Goal: Task Accomplishment & Management: Manage account settings

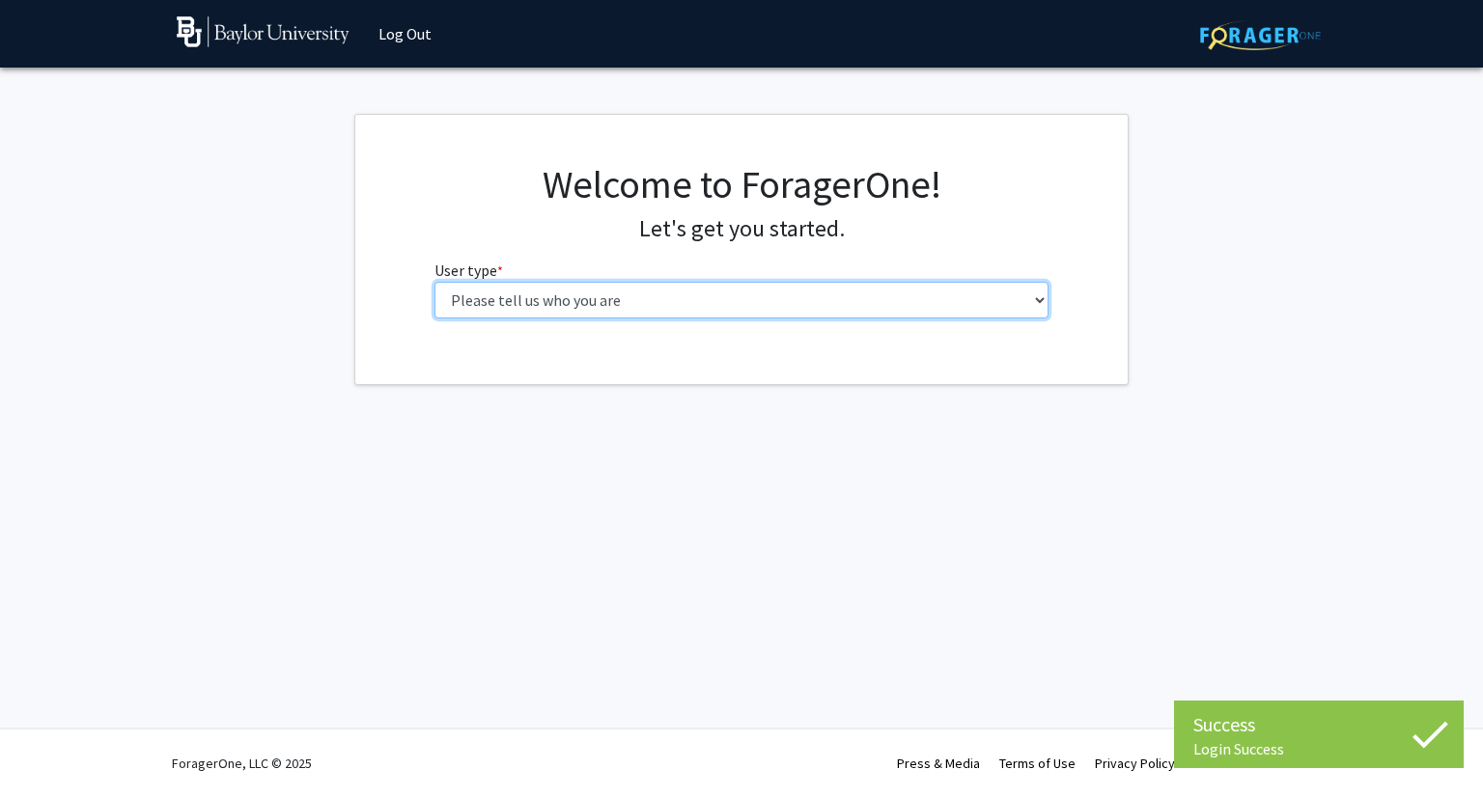
click at [627, 293] on select "Please tell us who you are Undergraduate Student Master's Student Doctoral Cand…" at bounding box center [741, 300] width 615 height 37
select select "1: undergrad"
click at [434, 282] on select "Please tell us who you are Undergraduate Student Master's Student Doctoral Cand…" at bounding box center [741, 300] width 615 height 37
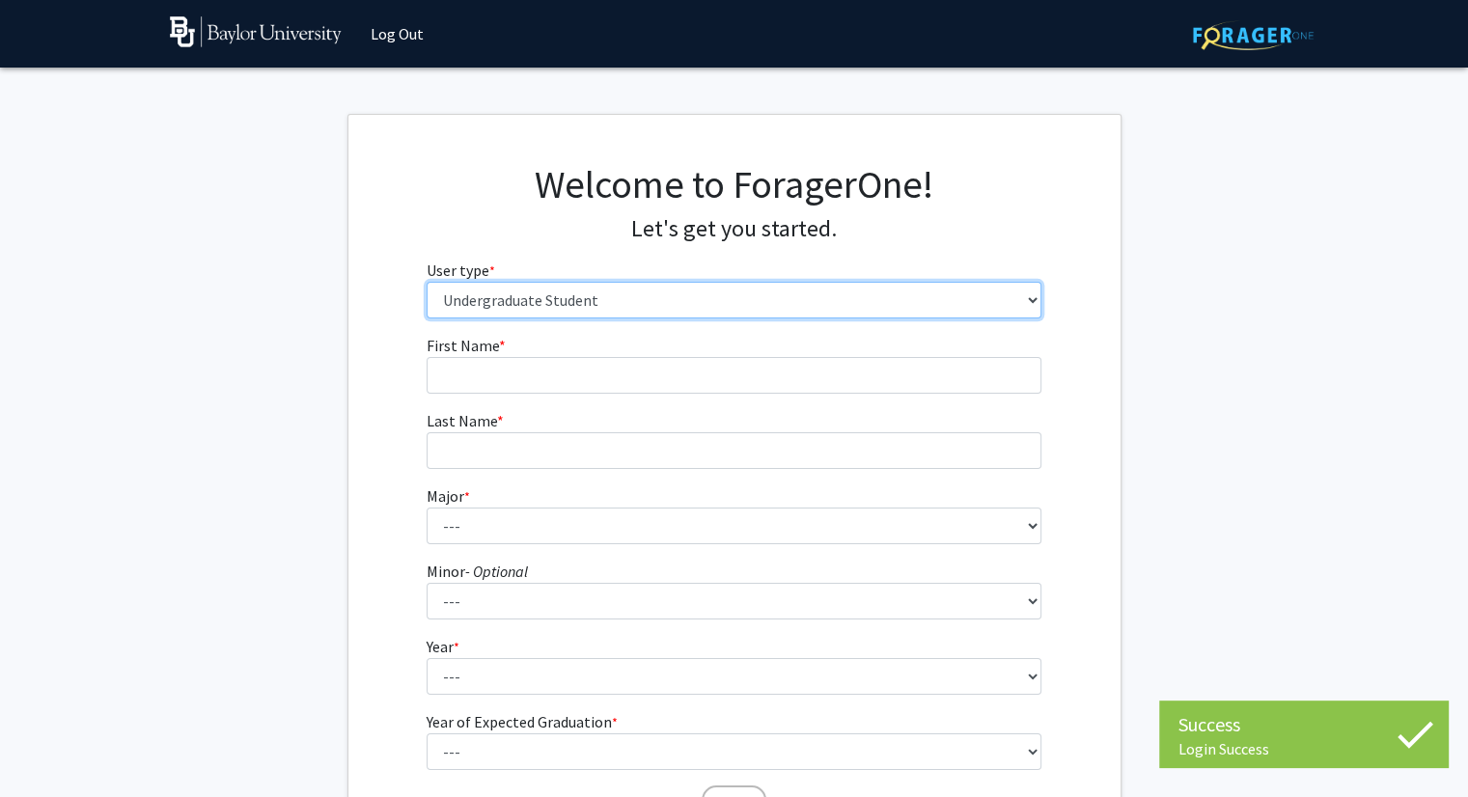
click at [568, 311] on select "Please tell us who you are Undergraduate Student Master's Student Doctoral Cand…" at bounding box center [734, 300] width 615 height 37
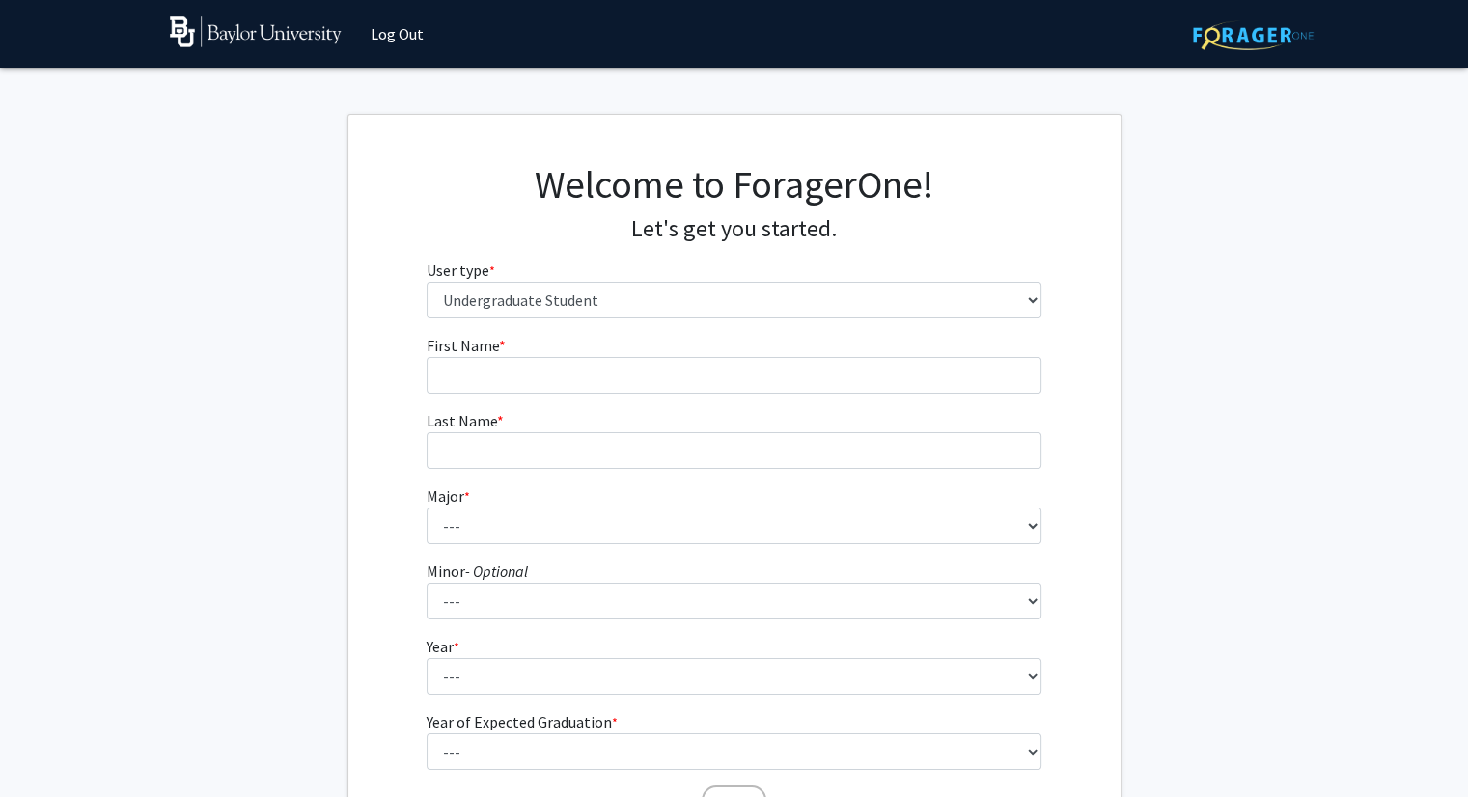
click at [395, 330] on div "Welcome to ForagerOne! Let's get you started. User type * required Please tell …" at bounding box center [735, 247] width 772 height 173
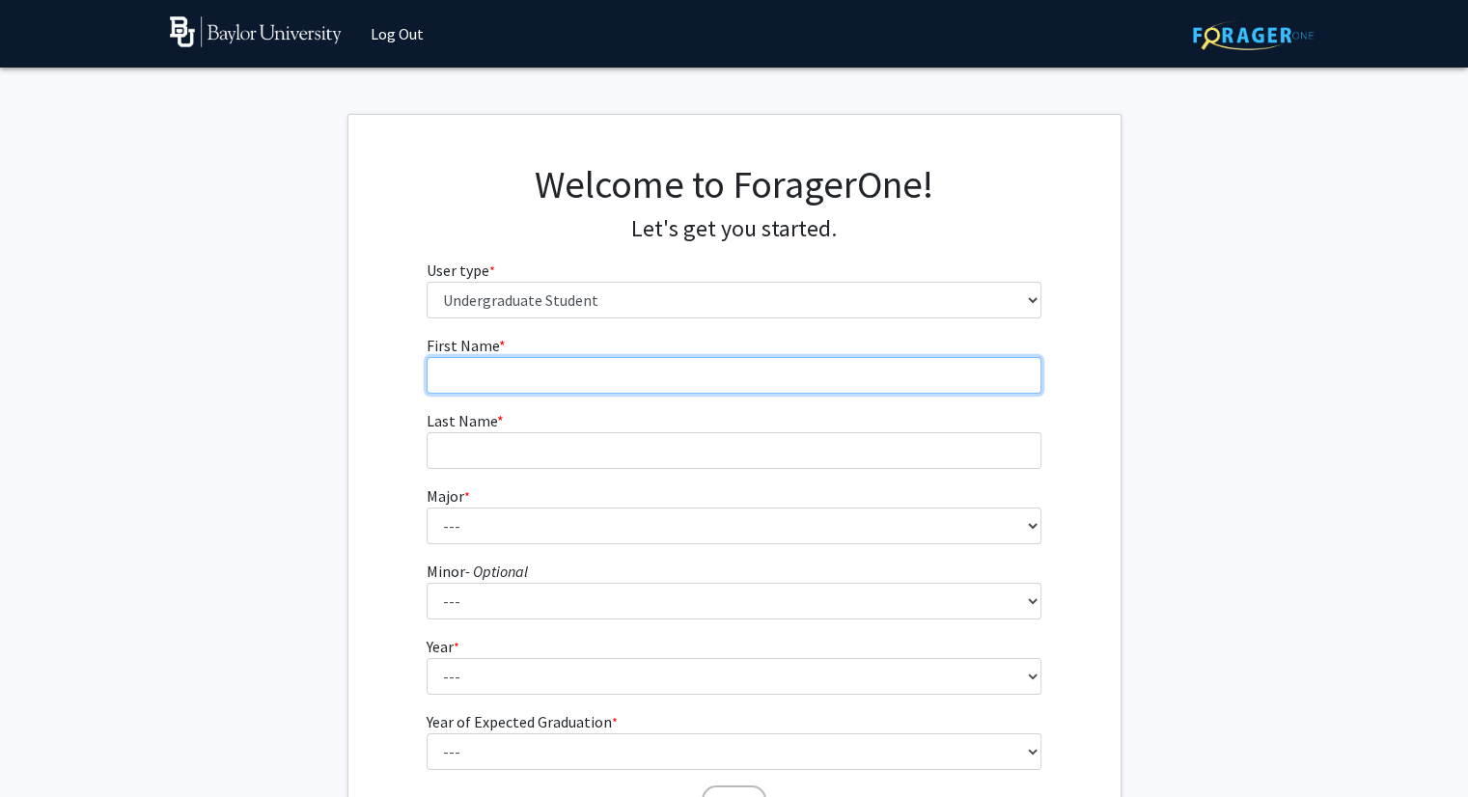
click at [486, 380] on input "First Name * required" at bounding box center [734, 375] width 615 height 37
type input "[PERSON_NAME]"
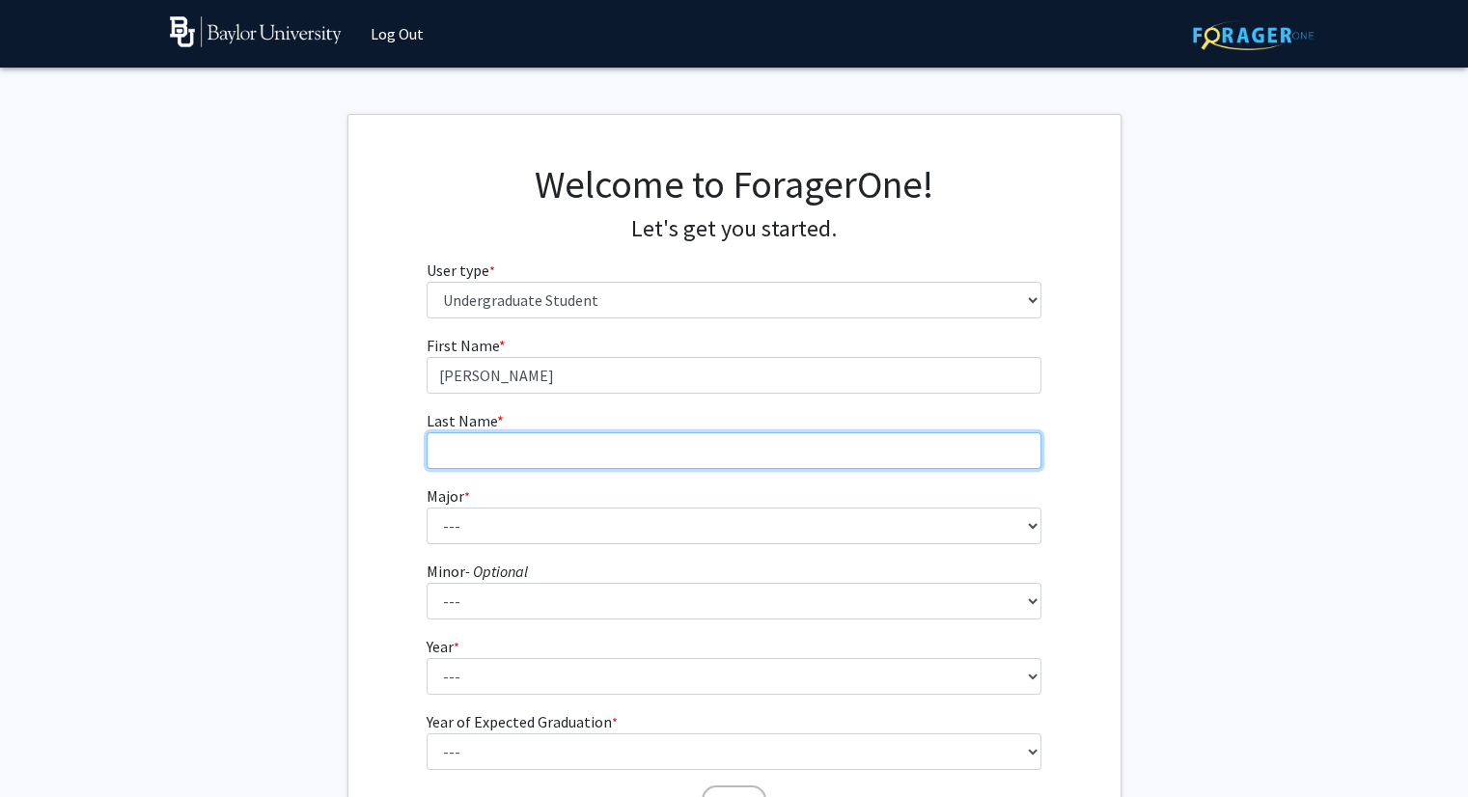
click at [476, 457] on input "Last Name * required" at bounding box center [734, 451] width 615 height 37
type input "[PERSON_NAME]"
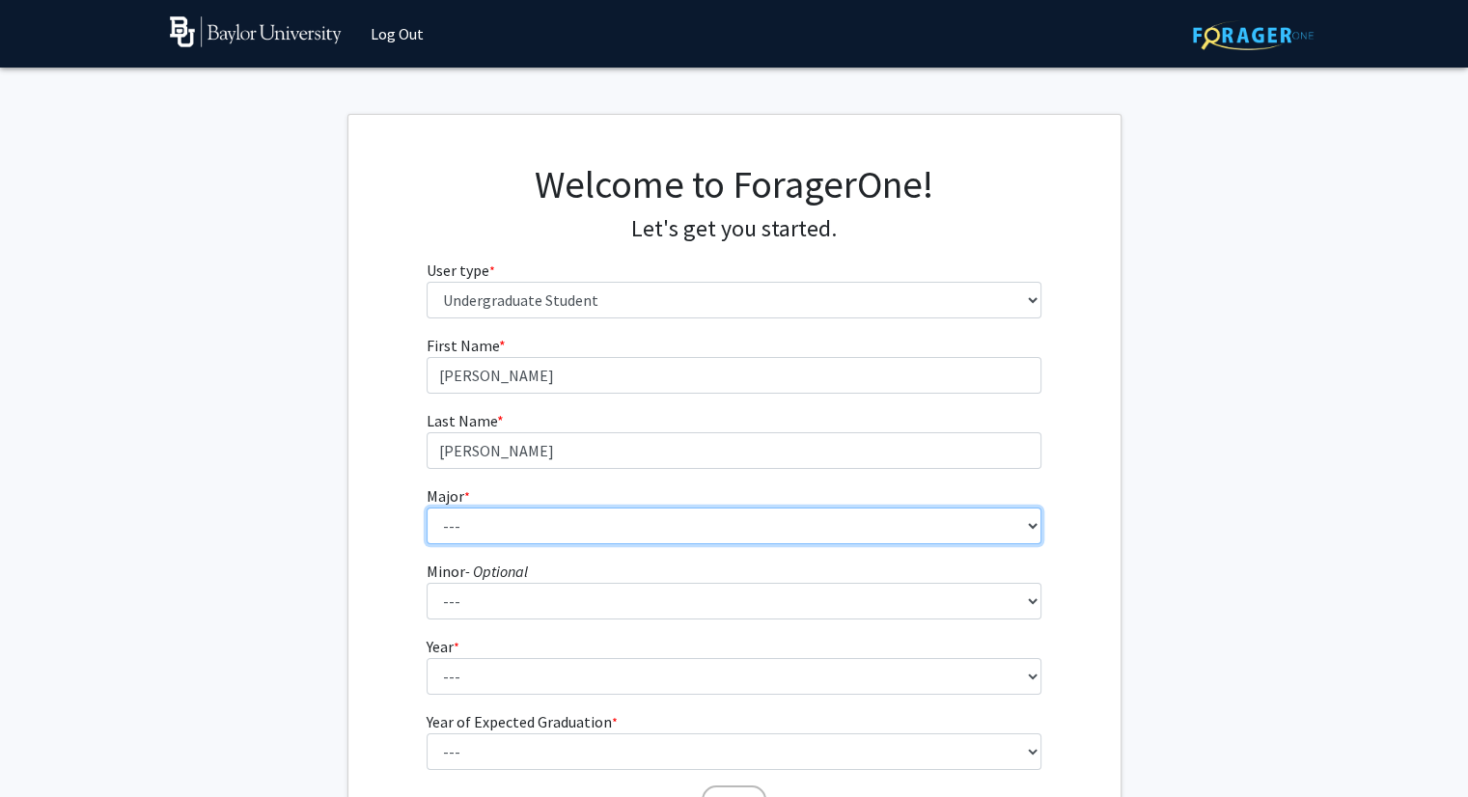
click at [482, 525] on select "--- Accounting American Studies Anthropology Apparel Design & Product Developme…" at bounding box center [734, 526] width 615 height 37
select select "16: 2681"
click at [427, 508] on select "--- Accounting American Studies Anthropology Apparel Design & Product Developme…" at bounding box center [734, 526] width 615 height 37
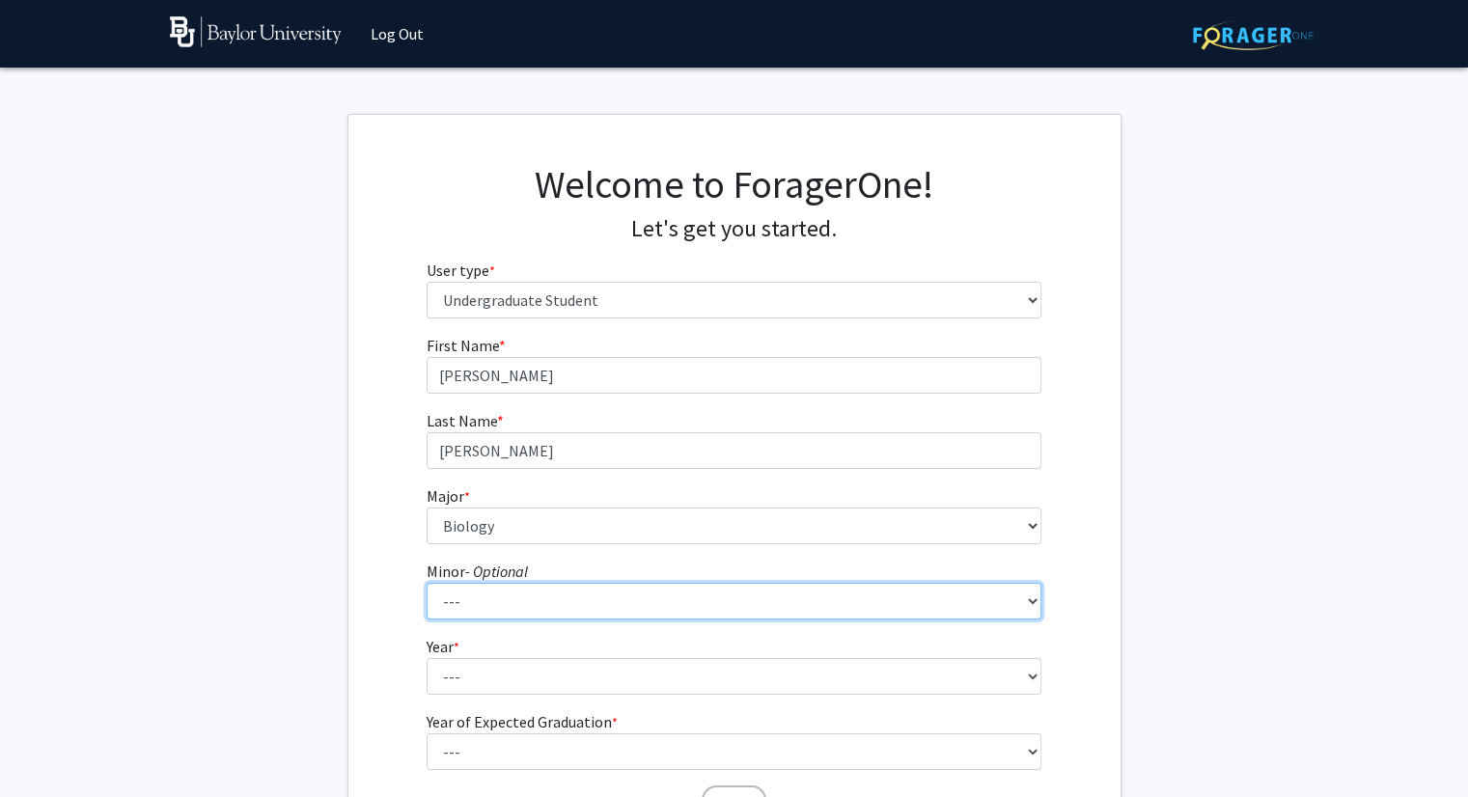
click at [488, 589] on select "--- Advertising American Sign Language American Studies Anthropology Apparel Me…" at bounding box center [734, 601] width 615 height 37
click at [339, 531] on fg-get-started "Welcome to ForagerOne! Let's get you started. User type * required Please tell …" at bounding box center [734, 495] width 1468 height 762
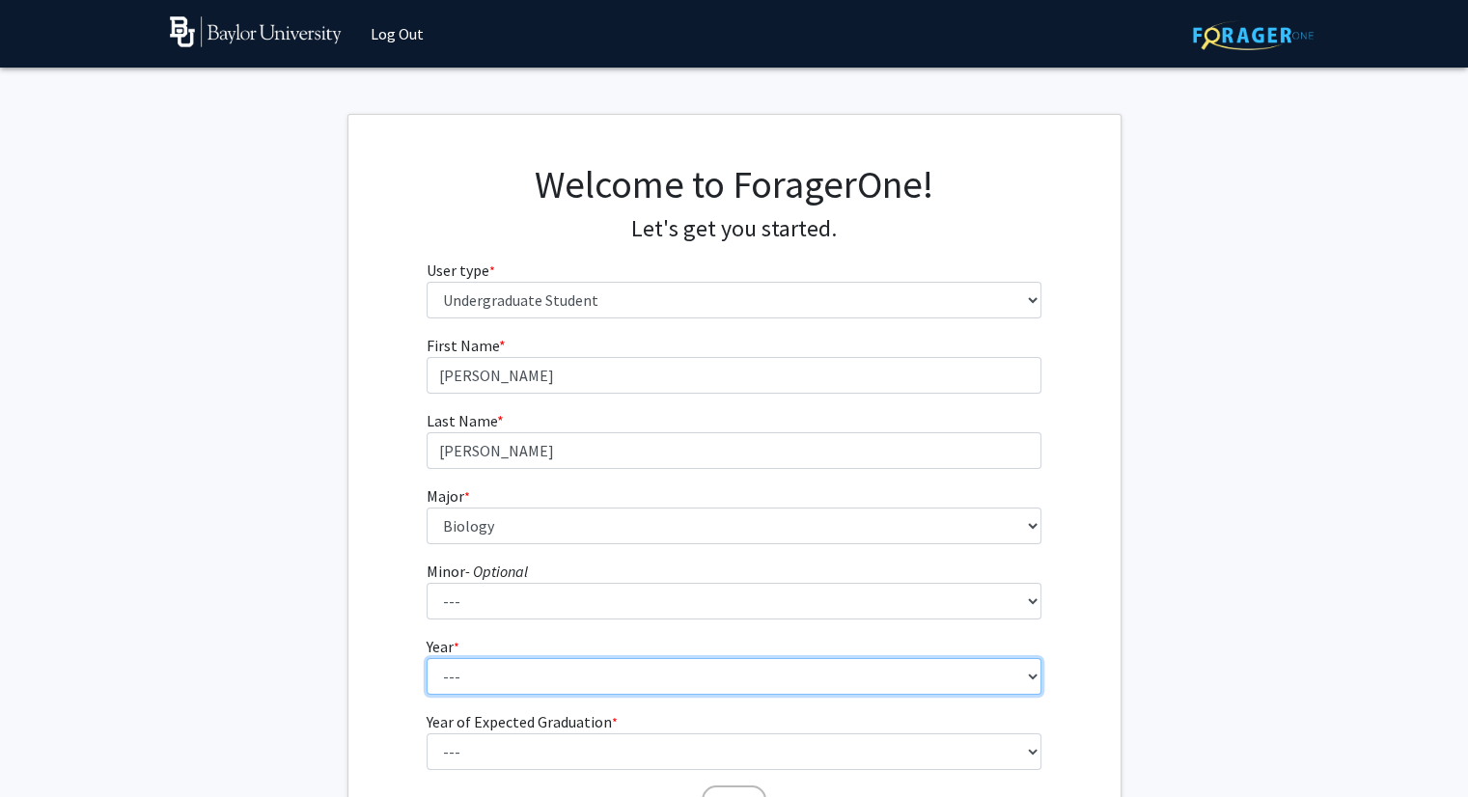
click at [493, 669] on select "--- First-year Sophomore Junior Senior Postbaccalaureate Certificate" at bounding box center [734, 676] width 615 height 37
select select "2: sophomore"
click at [427, 658] on select "--- First-year Sophomore Junior Senior Postbaccalaureate Certificate" at bounding box center [734, 676] width 615 height 37
click at [490, 663] on select "--- First-year Sophomore Junior Senior Postbaccalaureate Certificate" at bounding box center [734, 676] width 615 height 37
click at [427, 658] on select "--- First-year Sophomore Junior Senior Postbaccalaureate Certificate" at bounding box center [734, 676] width 615 height 37
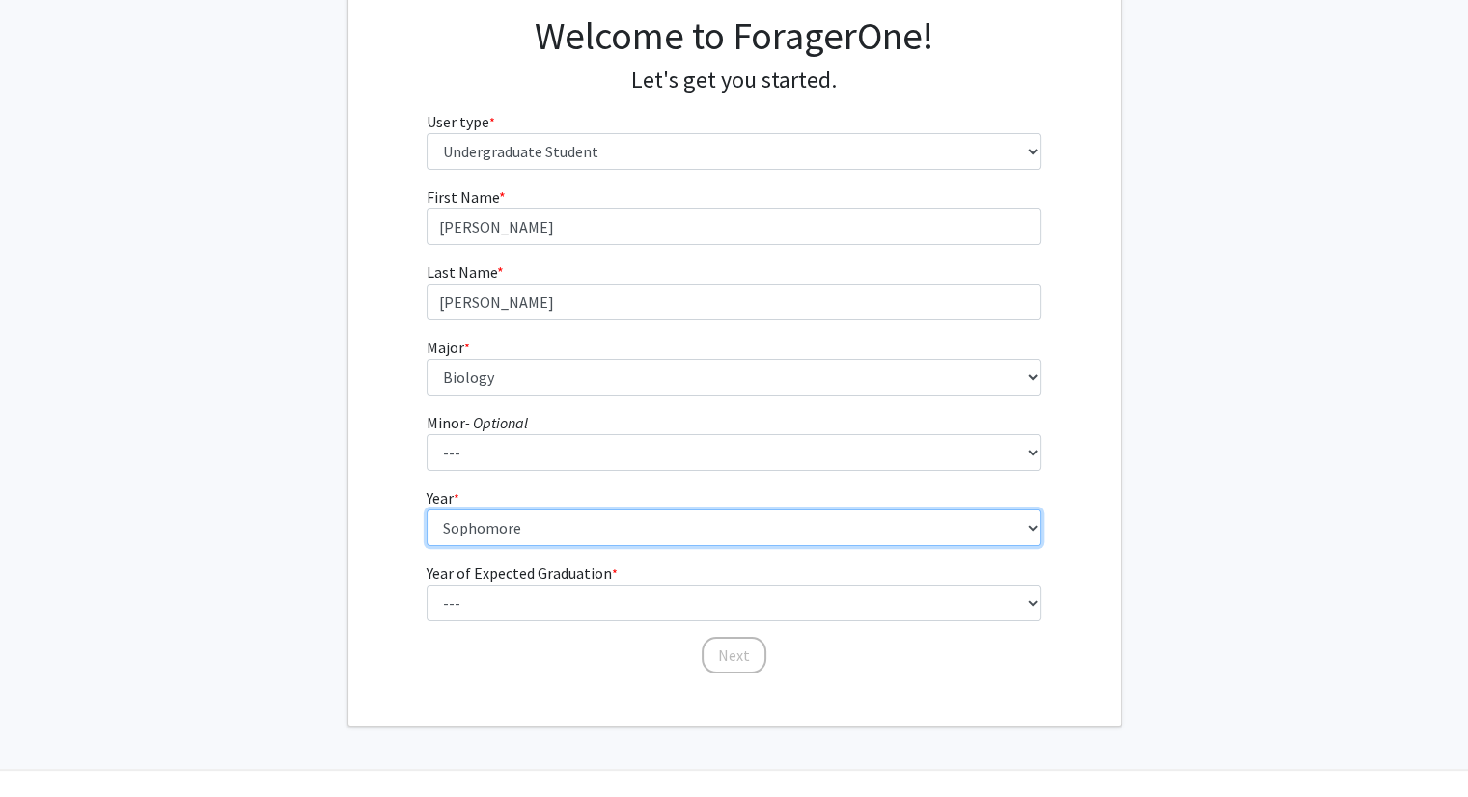
scroll to position [150, 0]
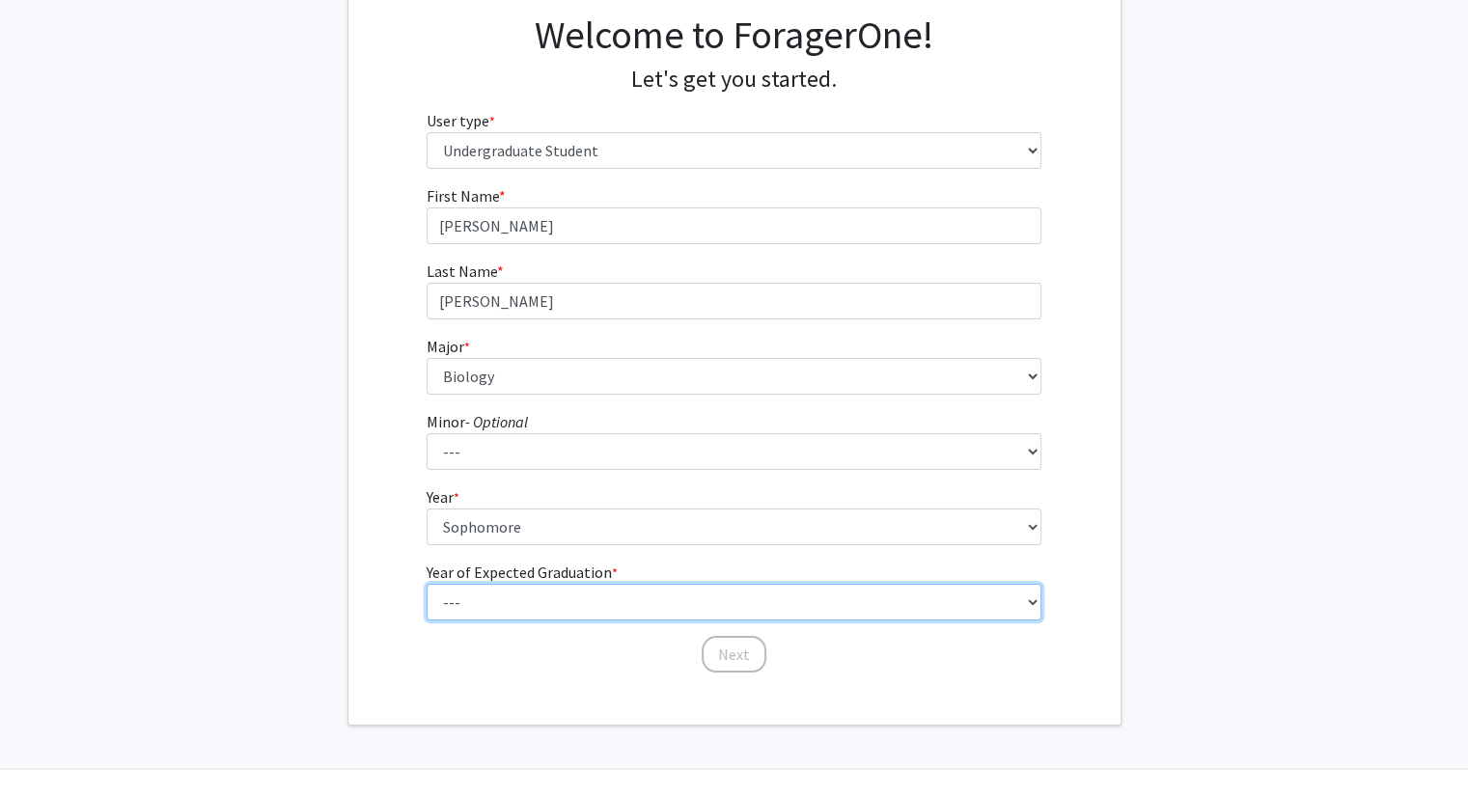
click at [464, 606] on select "--- 2025 2026 2027 2028 2029 2030 2031 2032 2033 2034" at bounding box center [734, 602] width 615 height 37
select select "4: 2028"
click at [427, 584] on select "--- 2025 2026 2027 2028 2029 2030 2031 2032 2033 2034" at bounding box center [734, 602] width 615 height 37
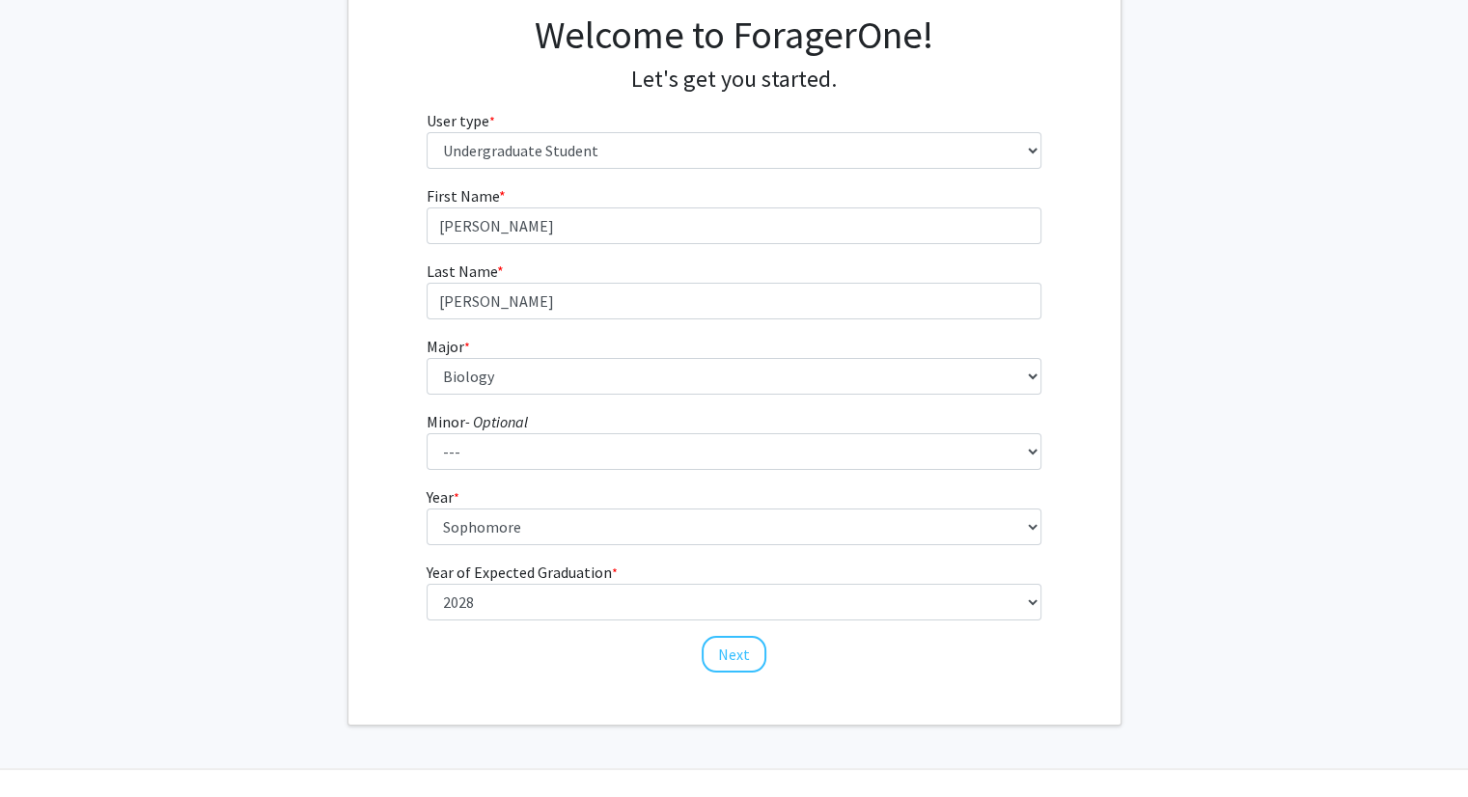
click at [556, 694] on div "Welcome to ForagerOne! Let's get you started. User type * required Please tell …" at bounding box center [735, 345] width 772 height 760
click at [741, 659] on button "Next" at bounding box center [734, 654] width 65 height 37
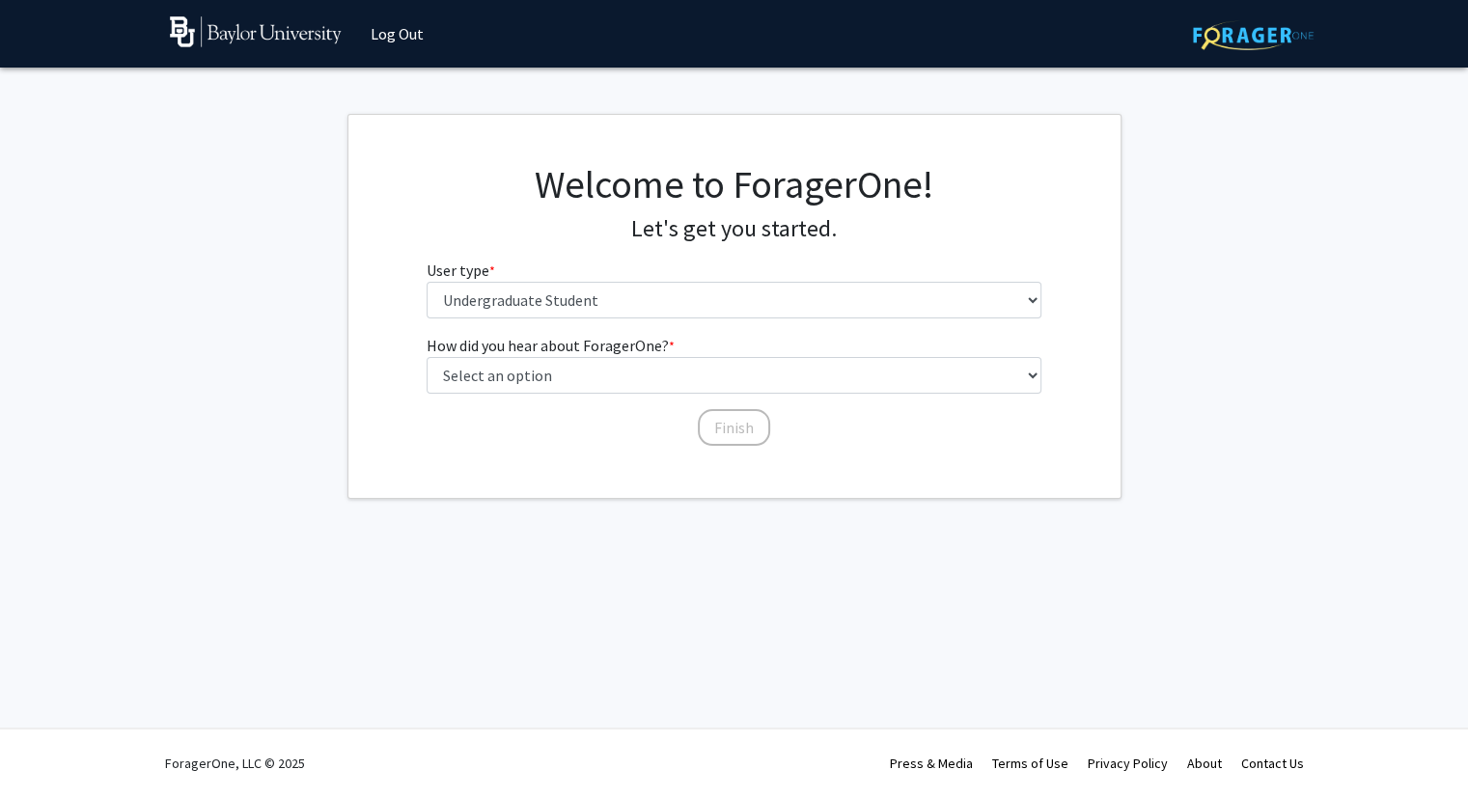
scroll to position [0, 0]
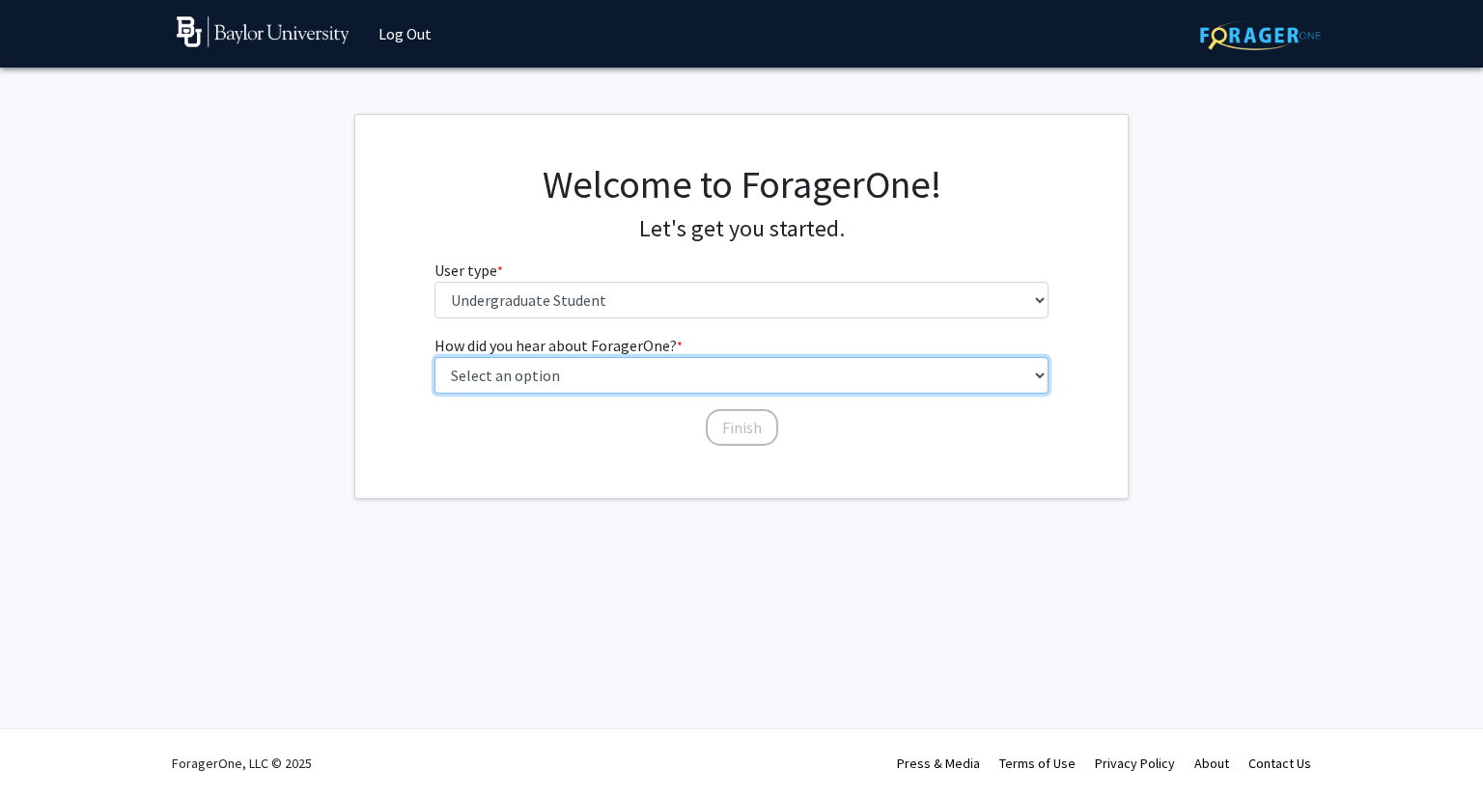
click at [728, 382] on select "Select an option Peer/student recommendation Faculty/staff recommendation Unive…" at bounding box center [741, 375] width 615 height 37
select select "4: university_email"
click at [434, 357] on select "Select an option Peer/student recommendation Faculty/staff recommendation Unive…" at bounding box center [741, 375] width 615 height 37
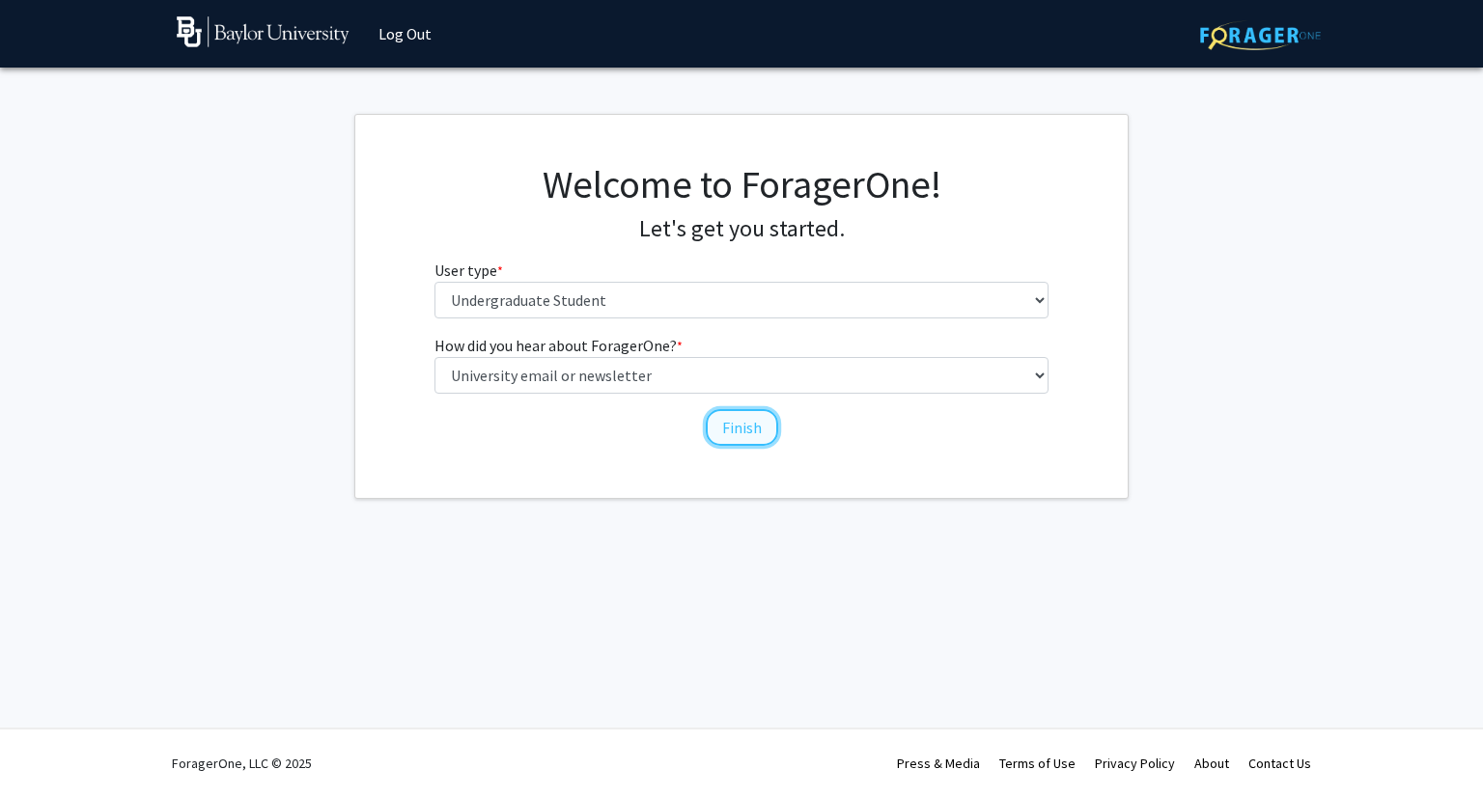
click at [736, 431] on button "Finish" at bounding box center [742, 427] width 72 height 37
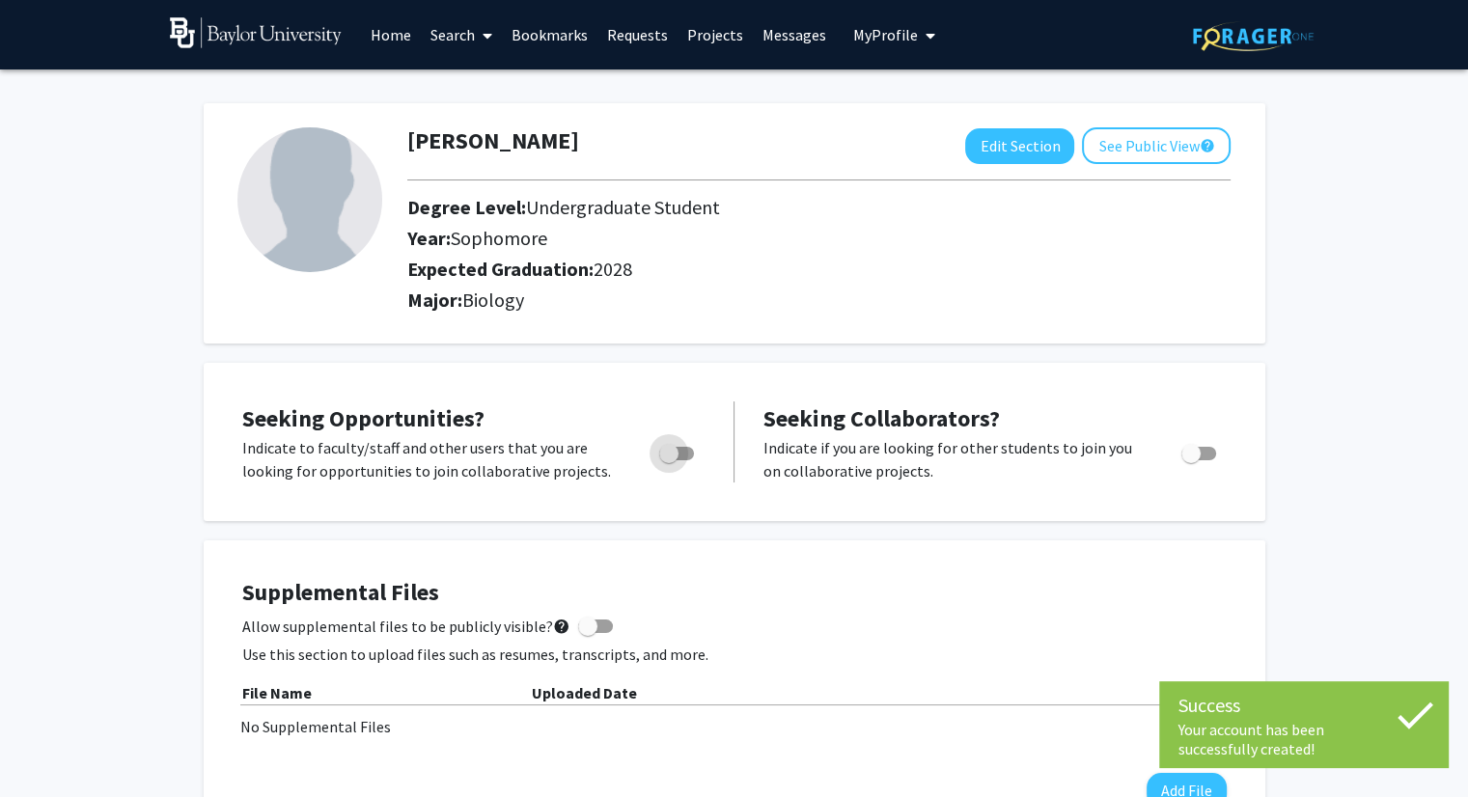
click at [672, 457] on span "Toggle" at bounding box center [668, 453] width 19 height 19
click at [669, 461] on input "Are you actively seeking opportunities?" at bounding box center [668, 461] width 1 height 1
checkbox input "true"
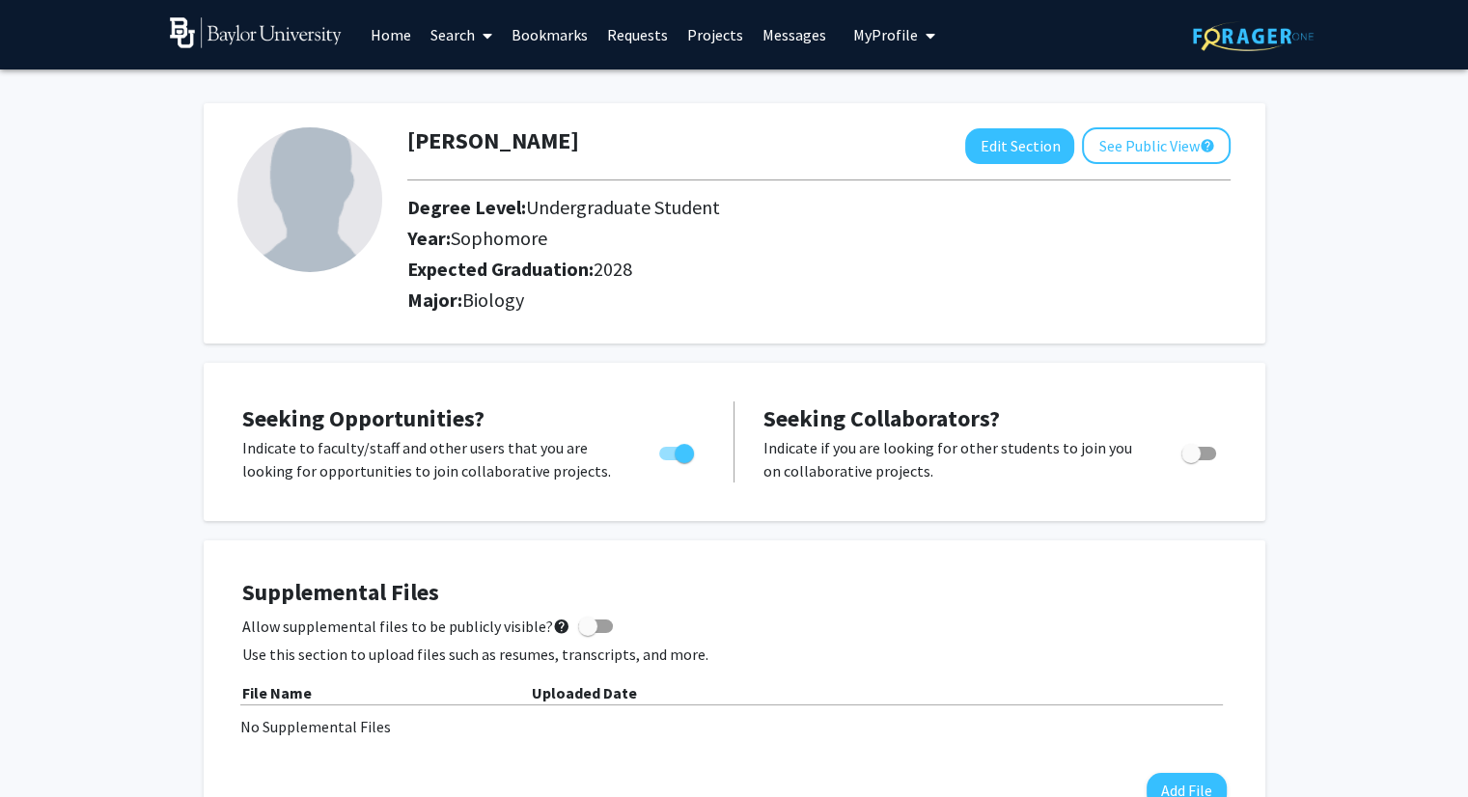
click at [826, 385] on div "Seeking Opportunities? Indicate to faculty/staff and other users that you are l…" at bounding box center [734, 442] width 1023 height 120
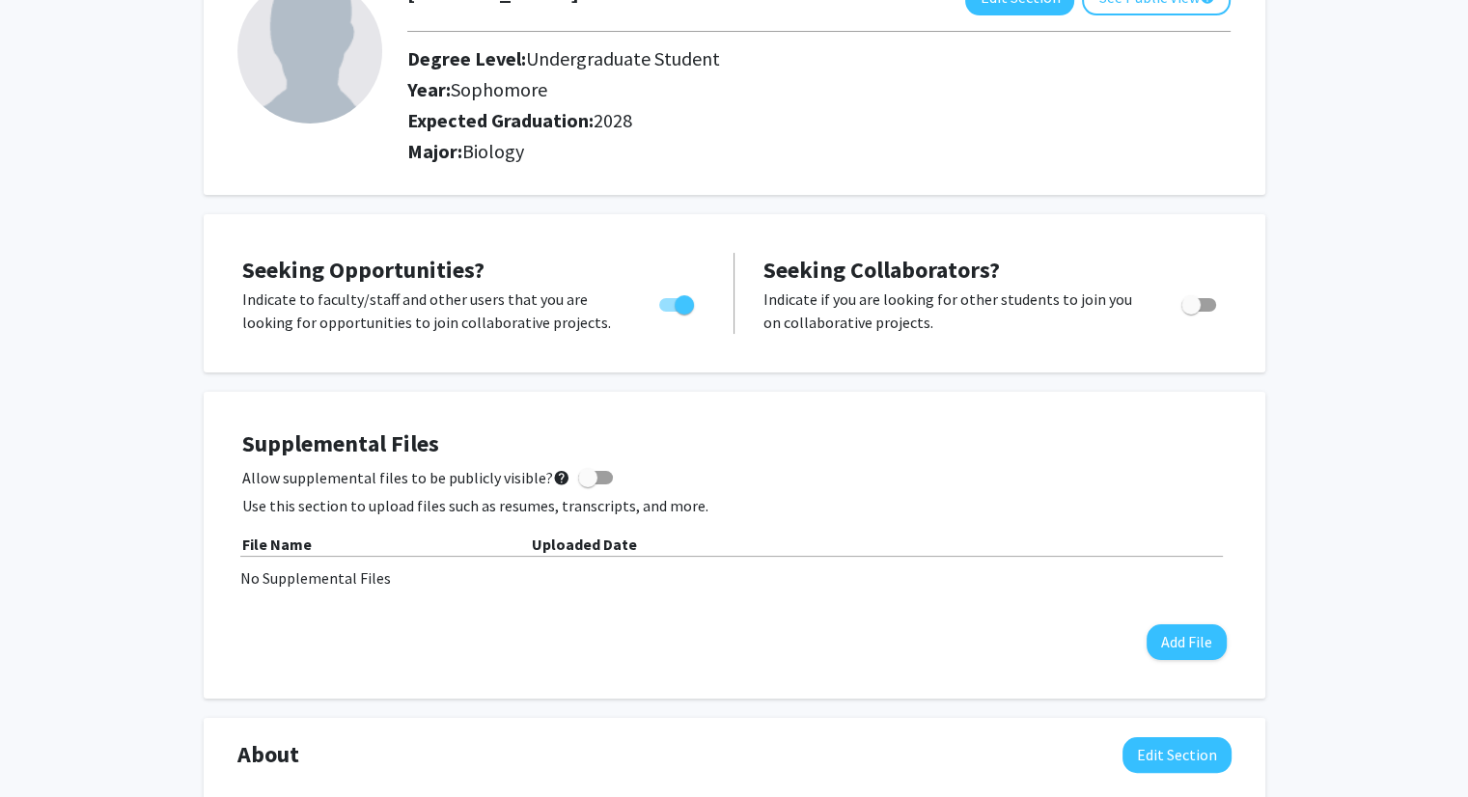
scroll to position [154, 0]
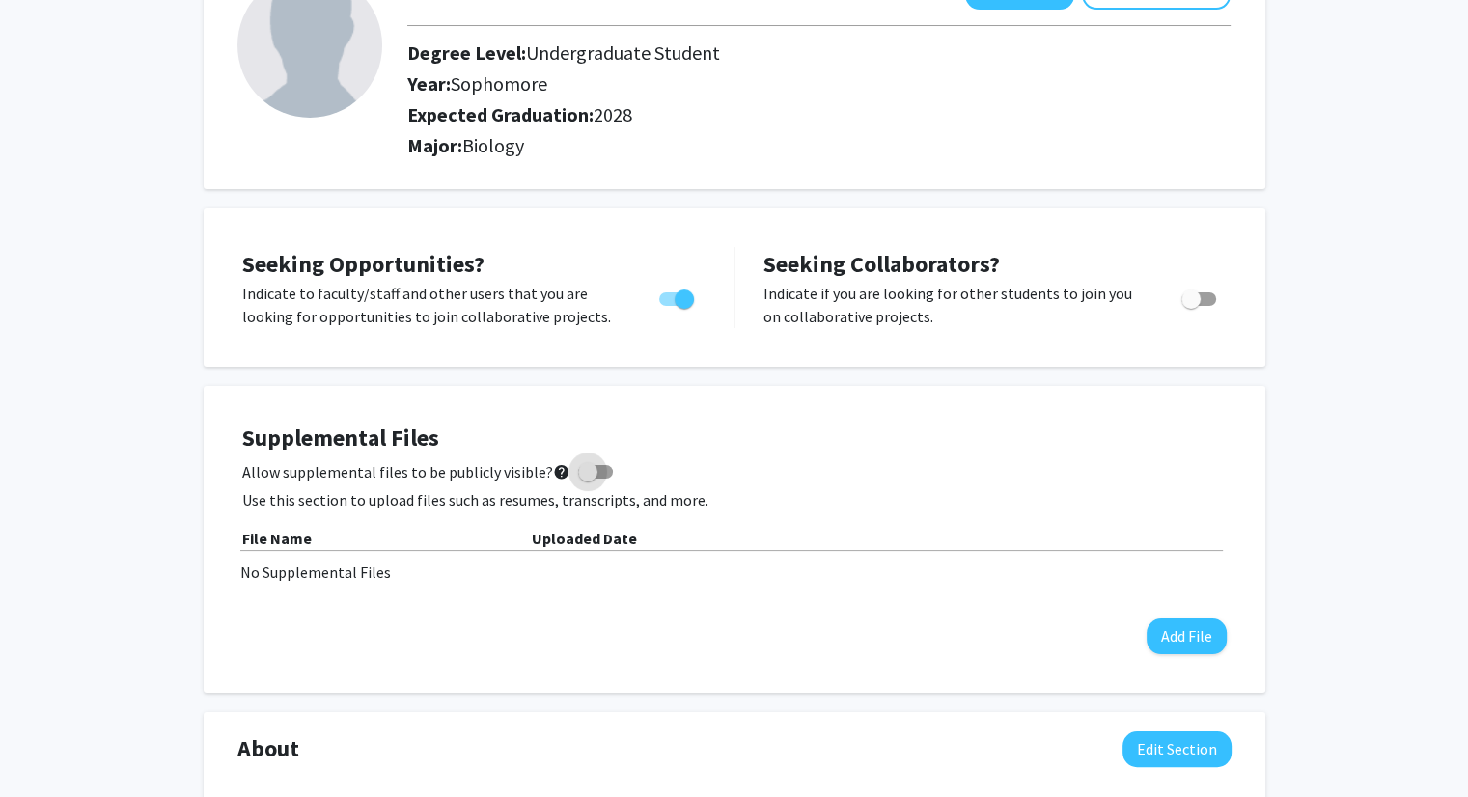
click at [586, 472] on span at bounding box center [587, 471] width 19 height 19
click at [587, 479] on input "Allow supplemental files to be publicly visible? help" at bounding box center [587, 479] width 1 height 1
checkbox input "true"
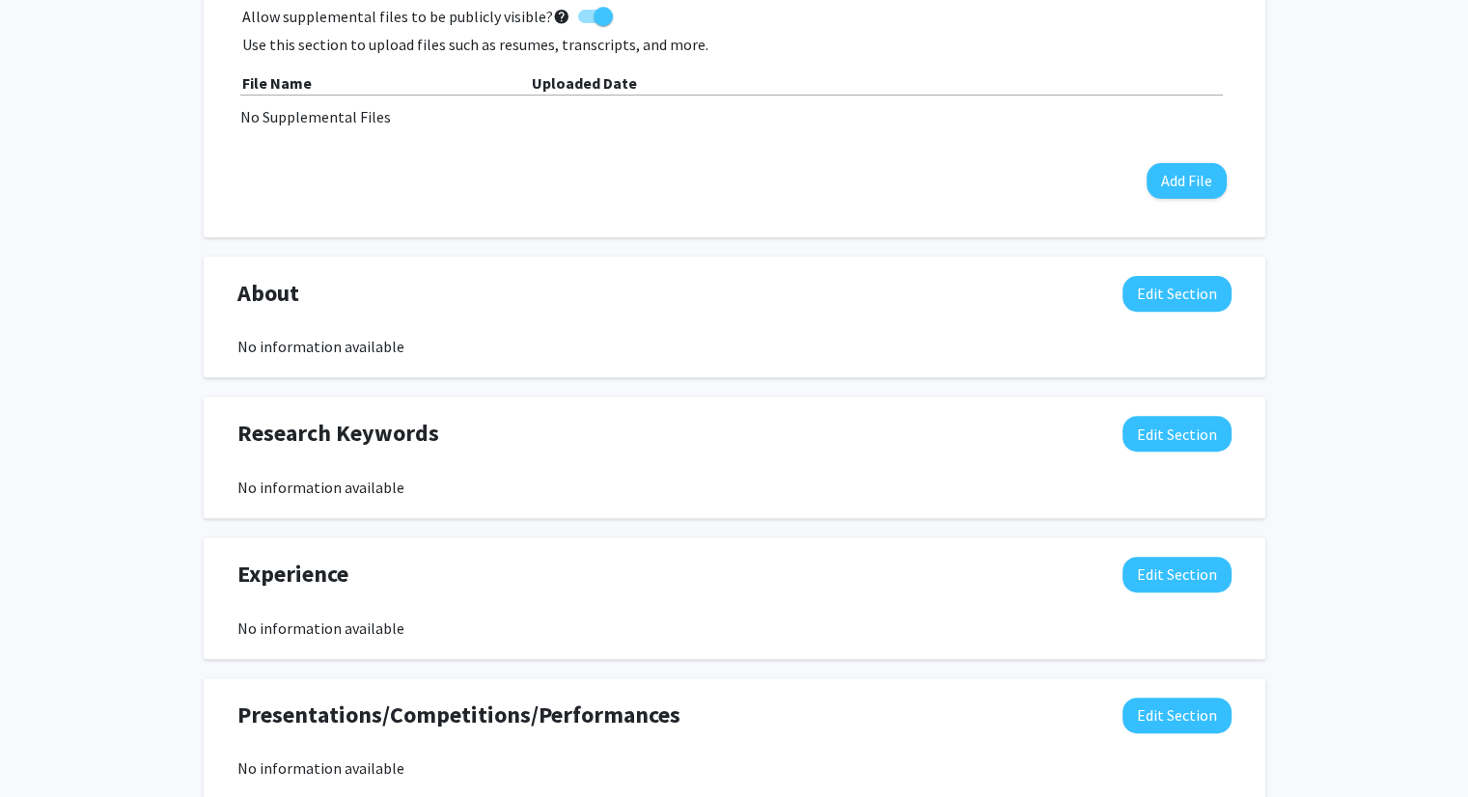
scroll to position [601, 0]
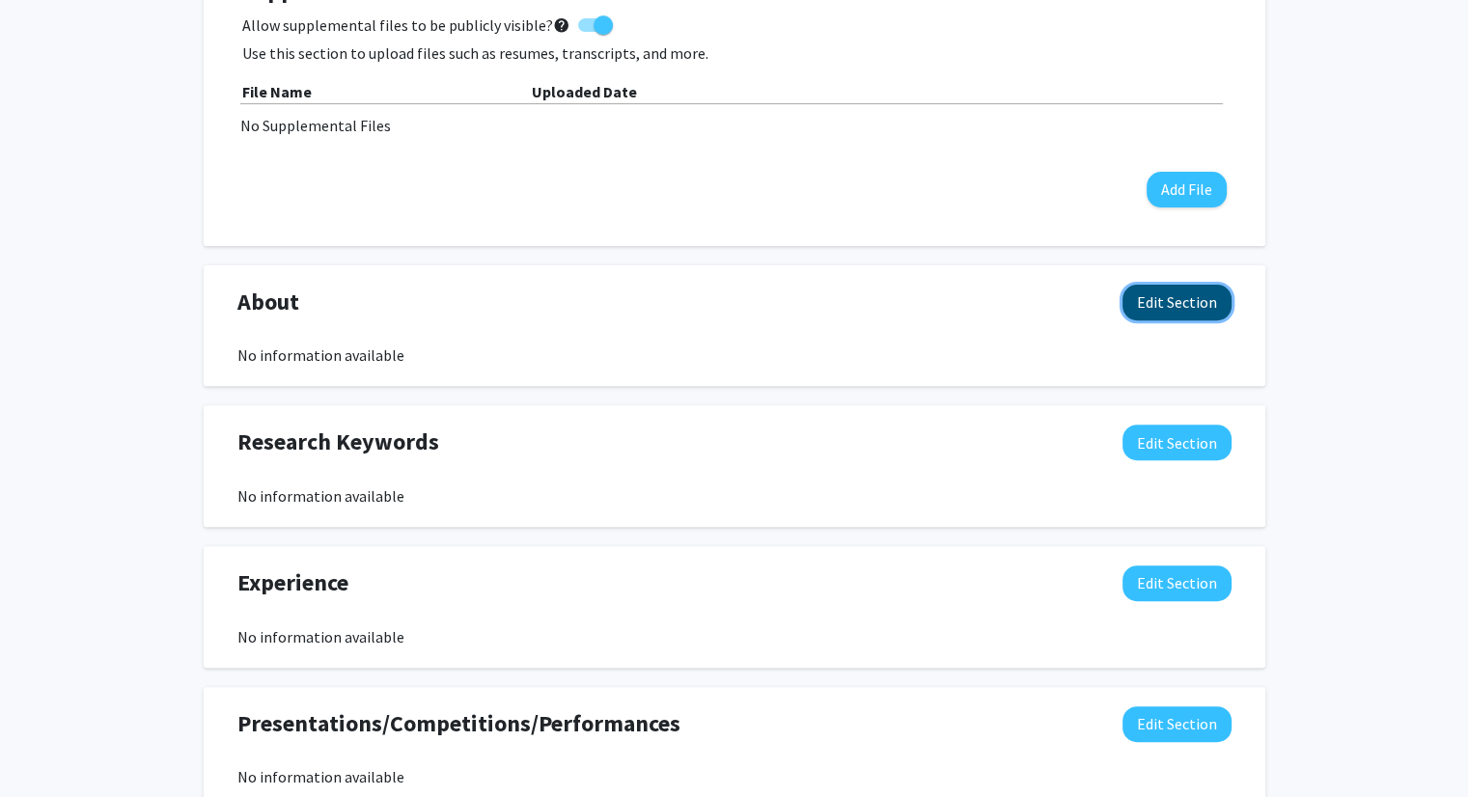
click at [1186, 303] on button "Edit Section" at bounding box center [1177, 303] width 109 height 36
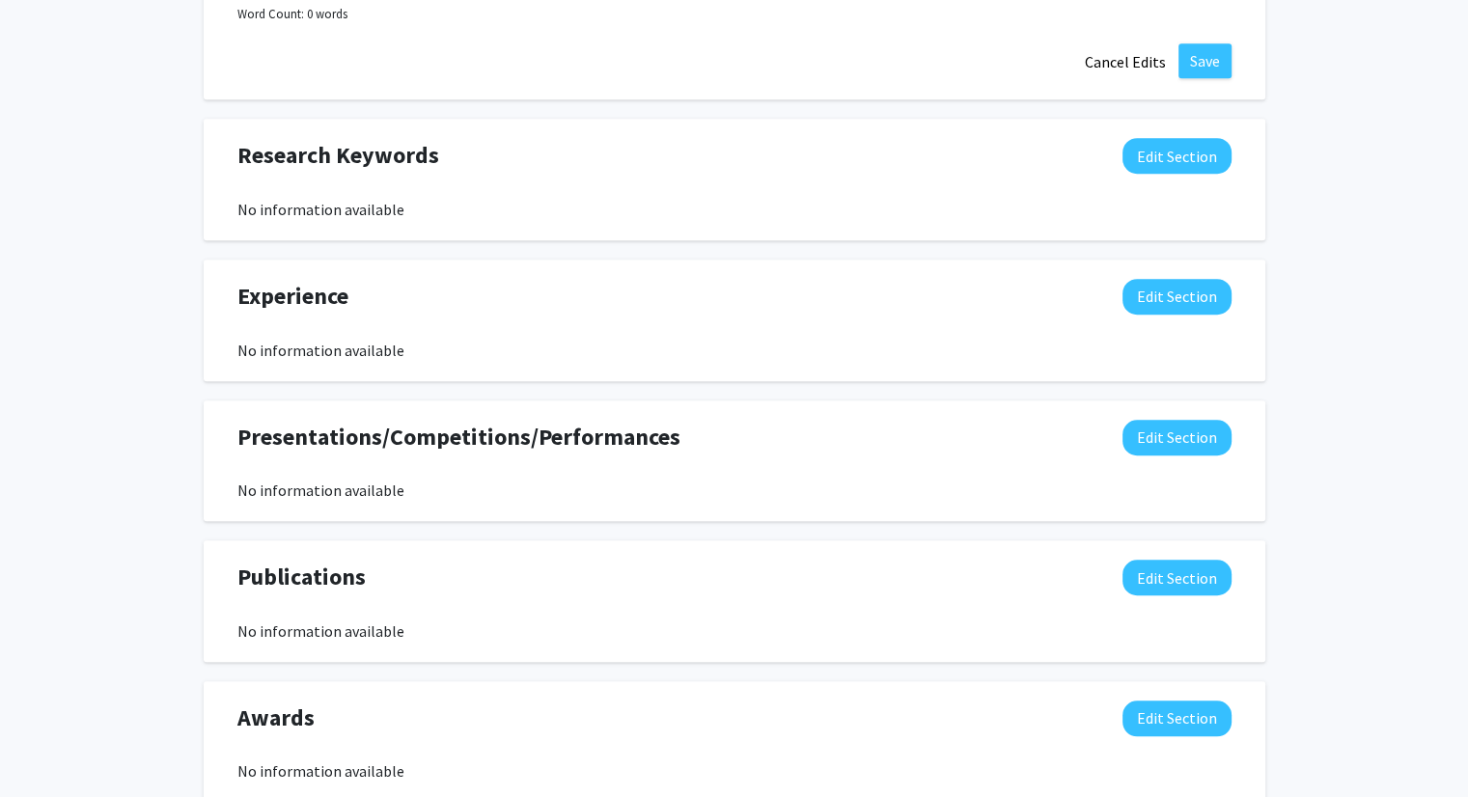
scroll to position [1433, 0]
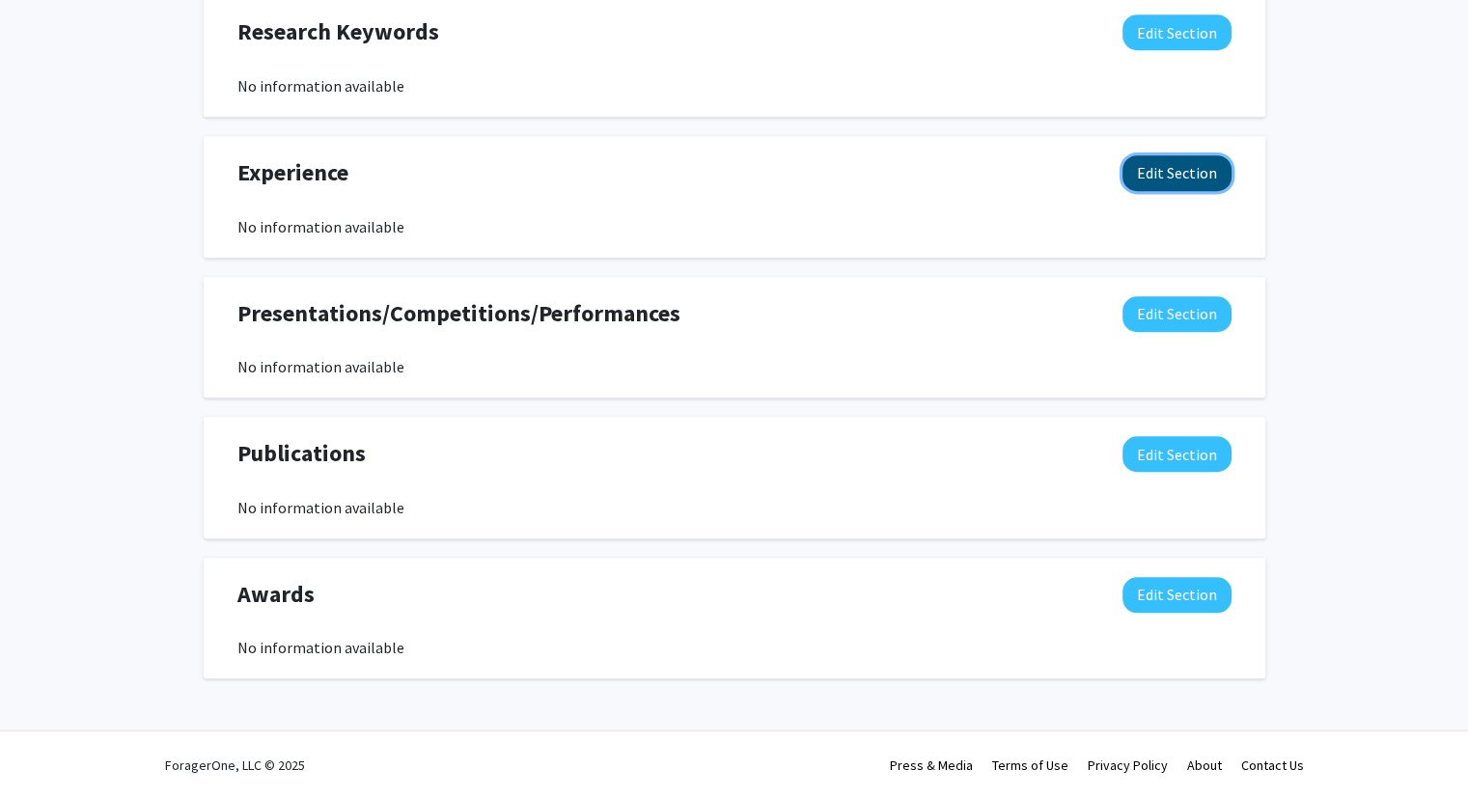
click at [1166, 171] on button "Edit Section" at bounding box center [1177, 173] width 109 height 36
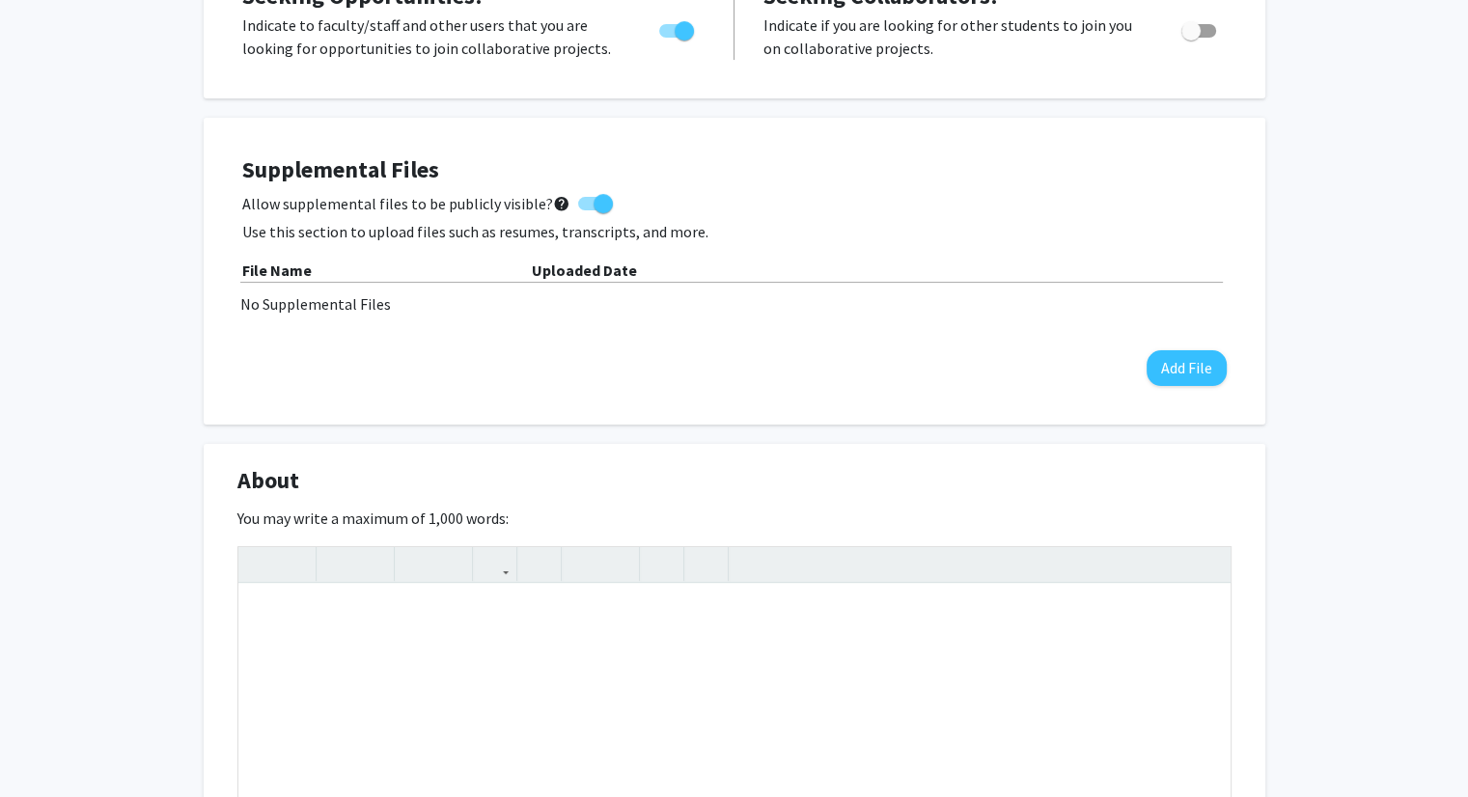
scroll to position [659, 0]
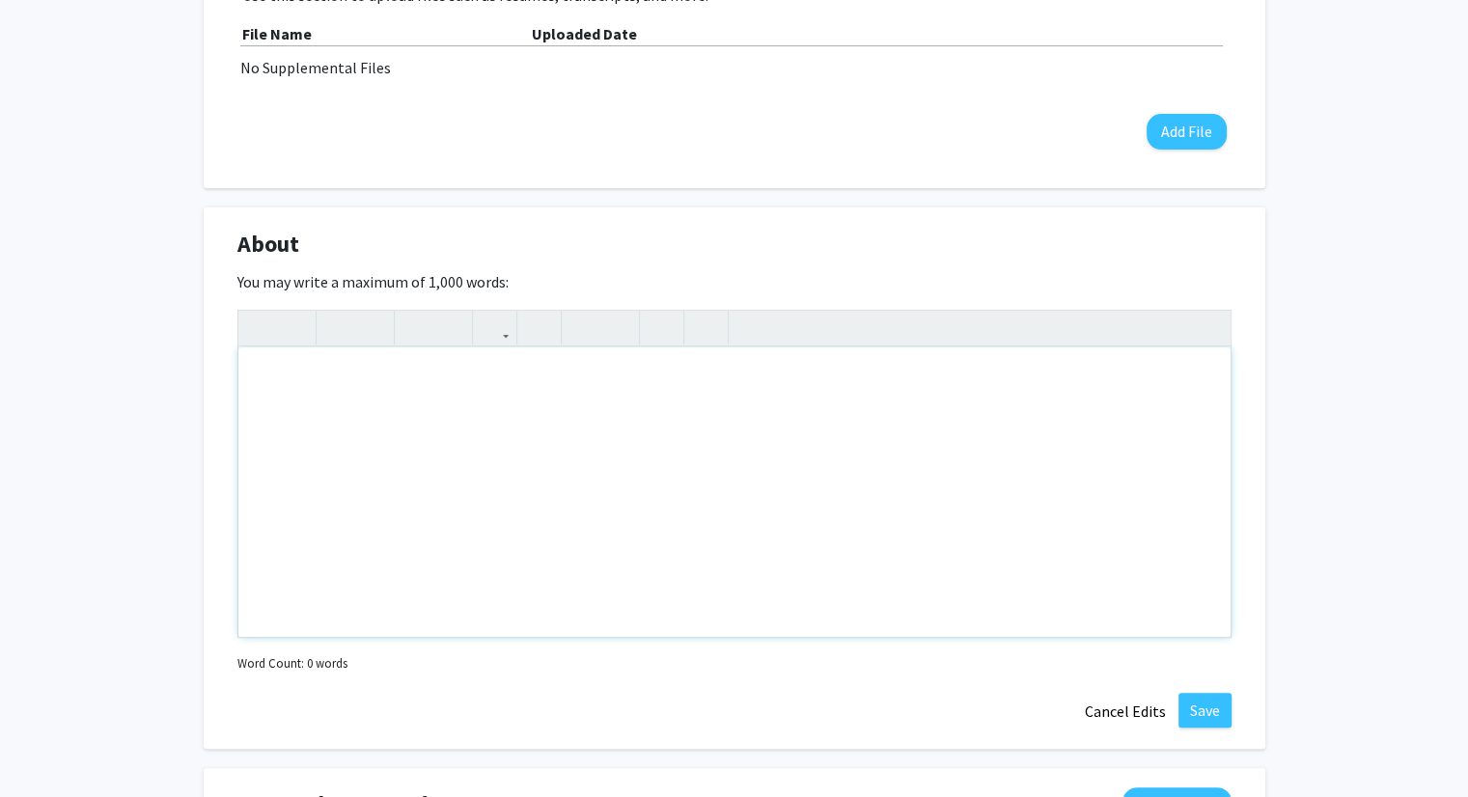
click at [456, 430] on div "Note to users with screen readers: Please deactivate our accessibility plugin f…" at bounding box center [734, 493] width 992 height 290
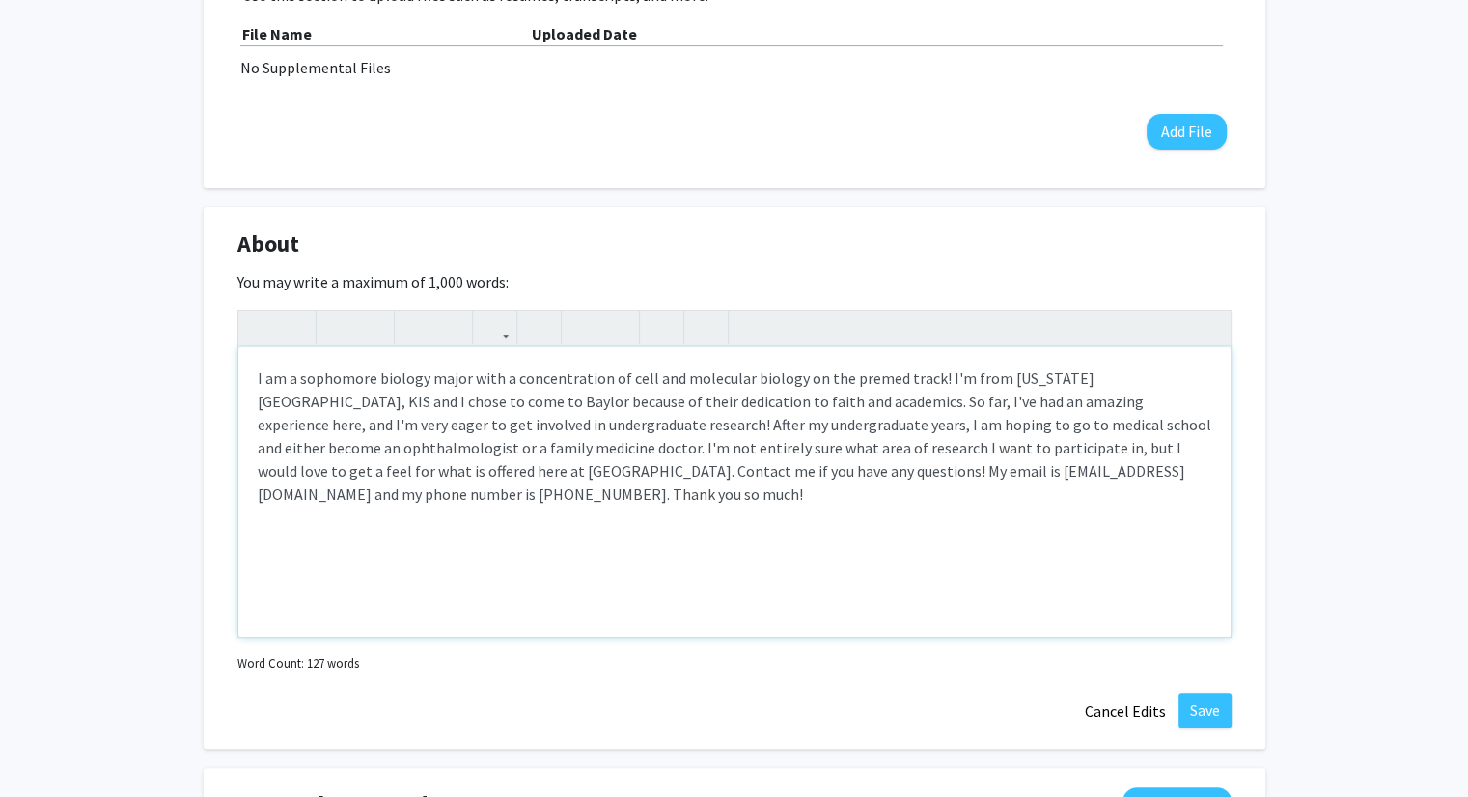
type textarea "I am a sophomore biology major with a concentration of cell and molecular biolo…"
click at [1195, 710] on button "Save" at bounding box center [1205, 710] width 53 height 35
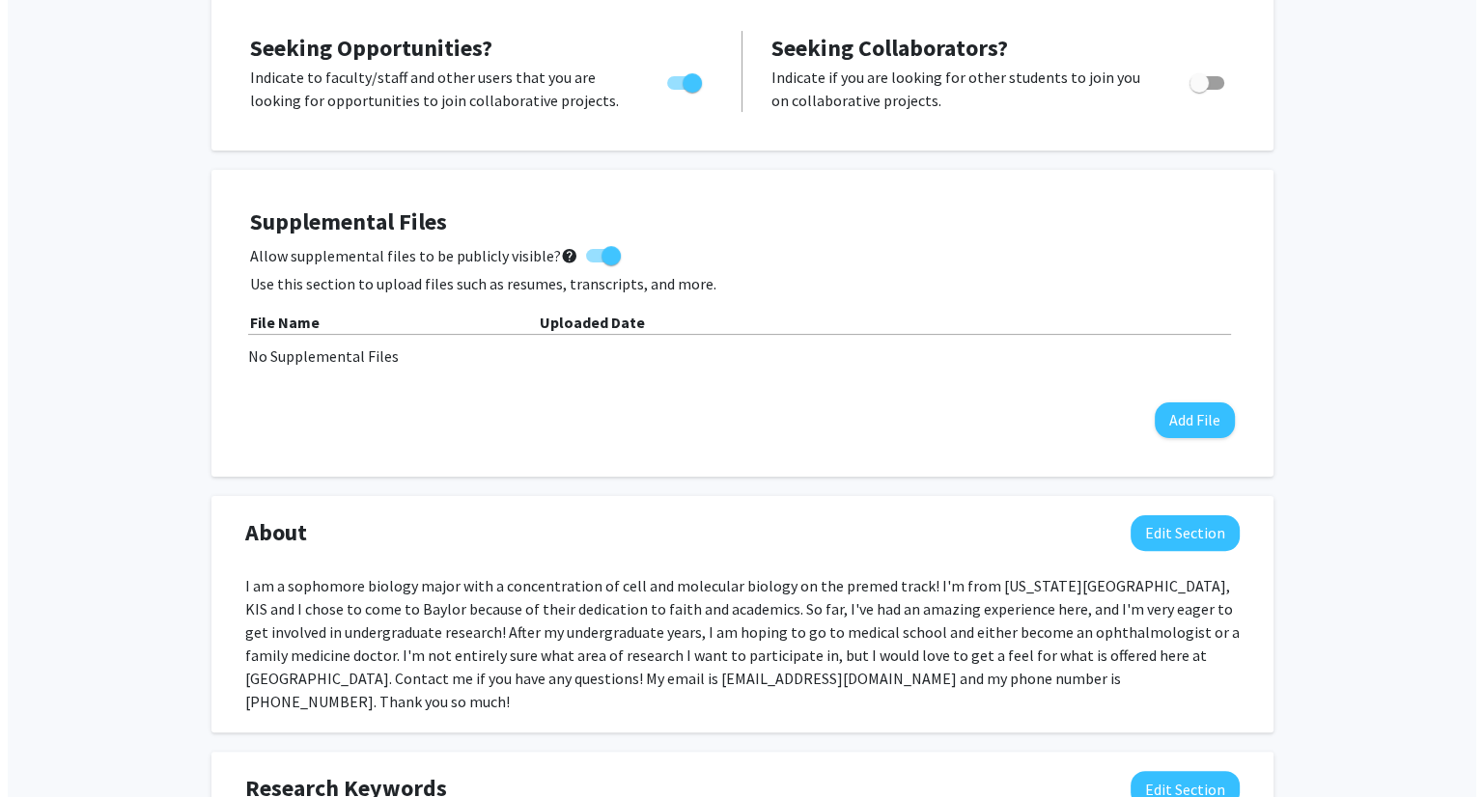
scroll to position [363, 0]
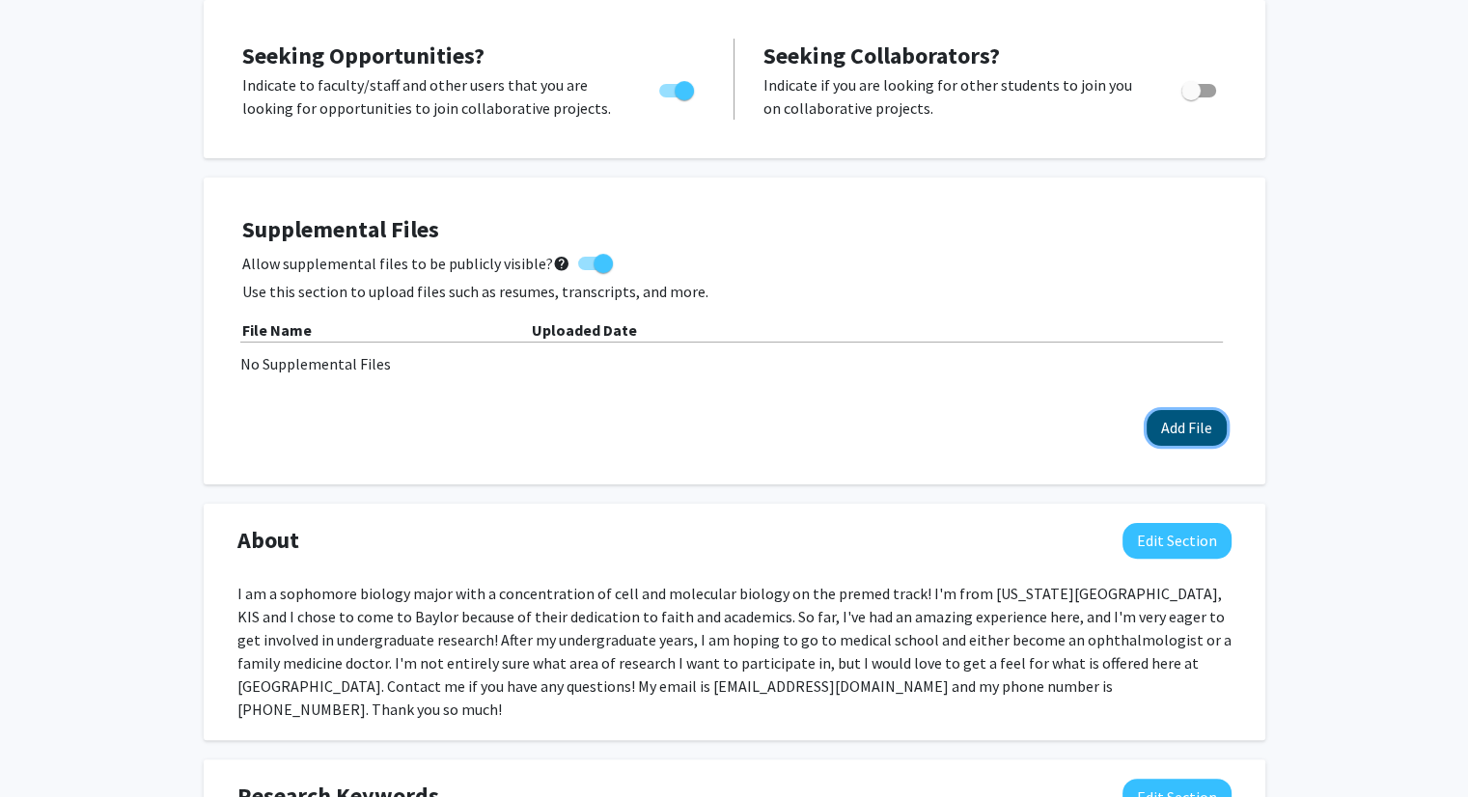
click at [1188, 433] on button "Add File" at bounding box center [1187, 428] width 80 height 36
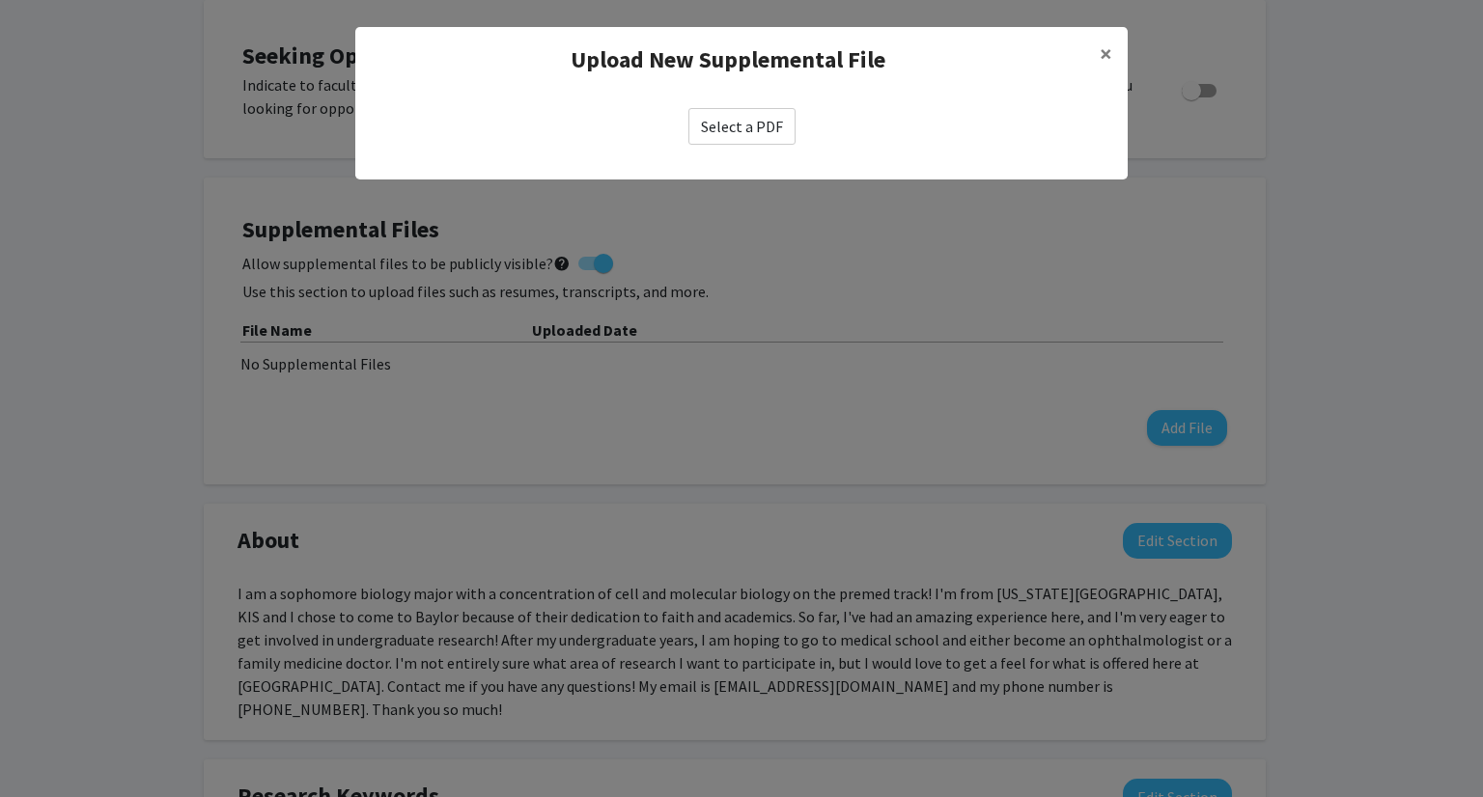
click at [728, 136] on label "Select a PDF" at bounding box center [741, 126] width 107 height 37
click at [0, 0] on input "Select a PDF" at bounding box center [0, 0] width 0 height 0
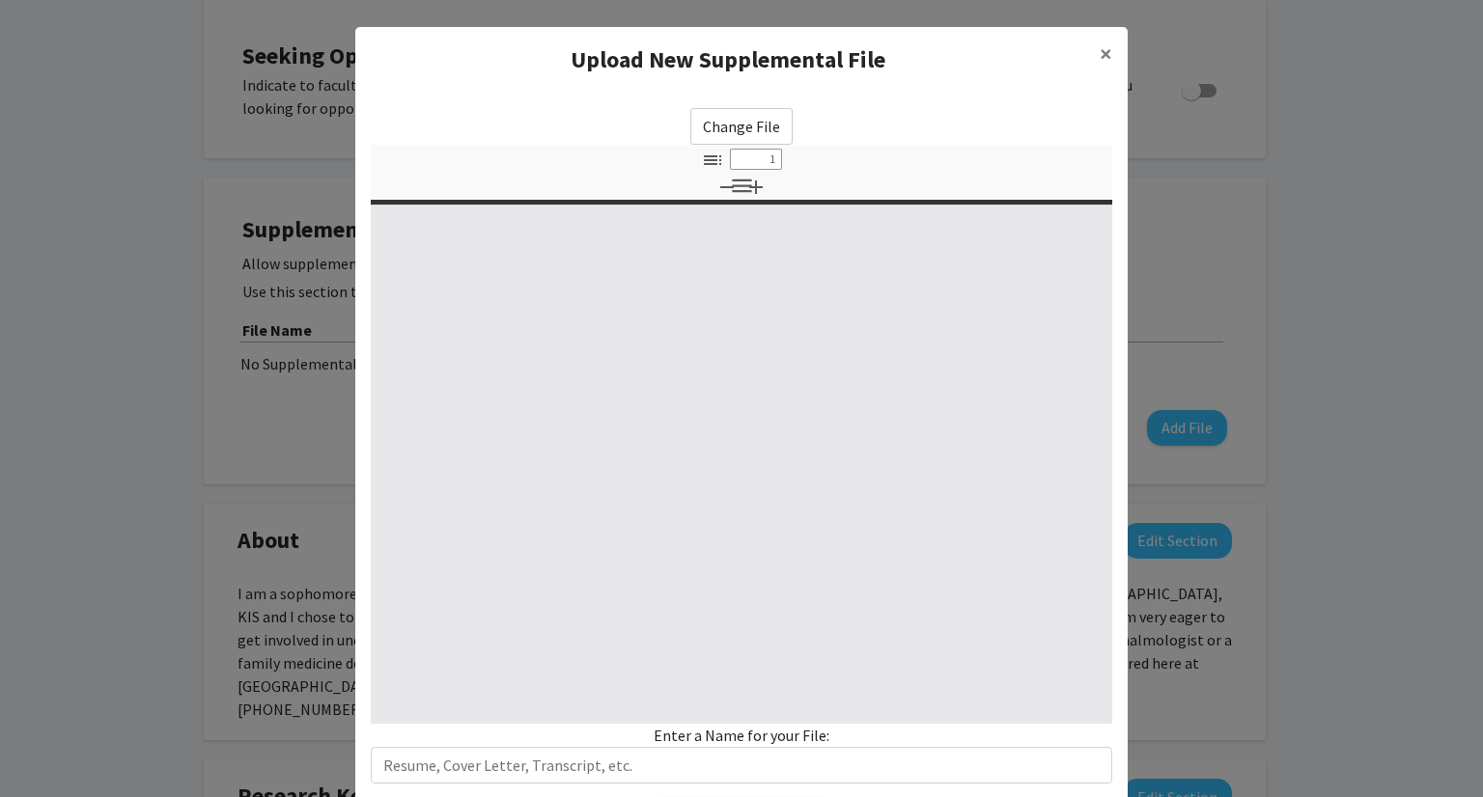
select select "custom"
type input "0"
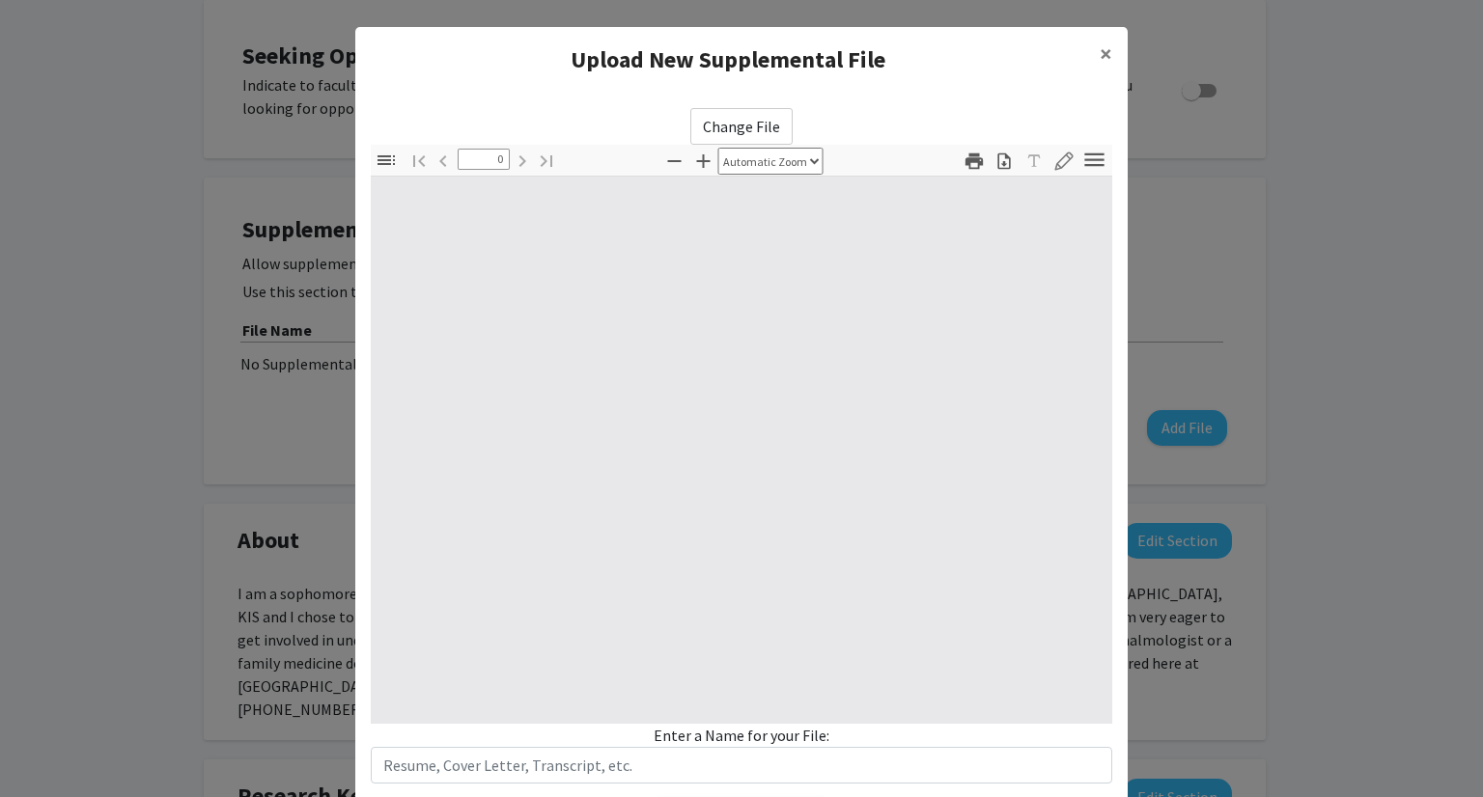
select select "custom"
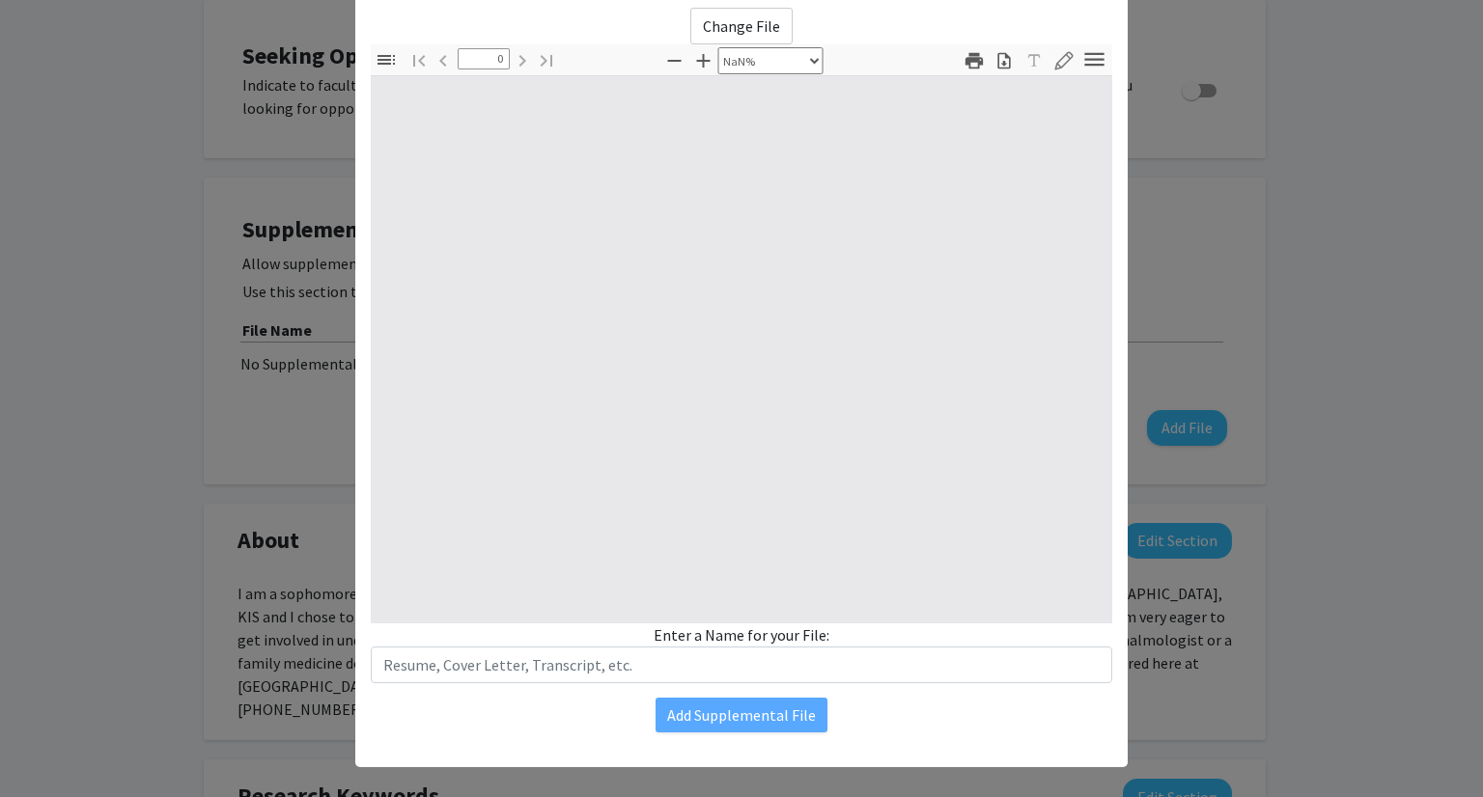
scroll to position [103, 0]
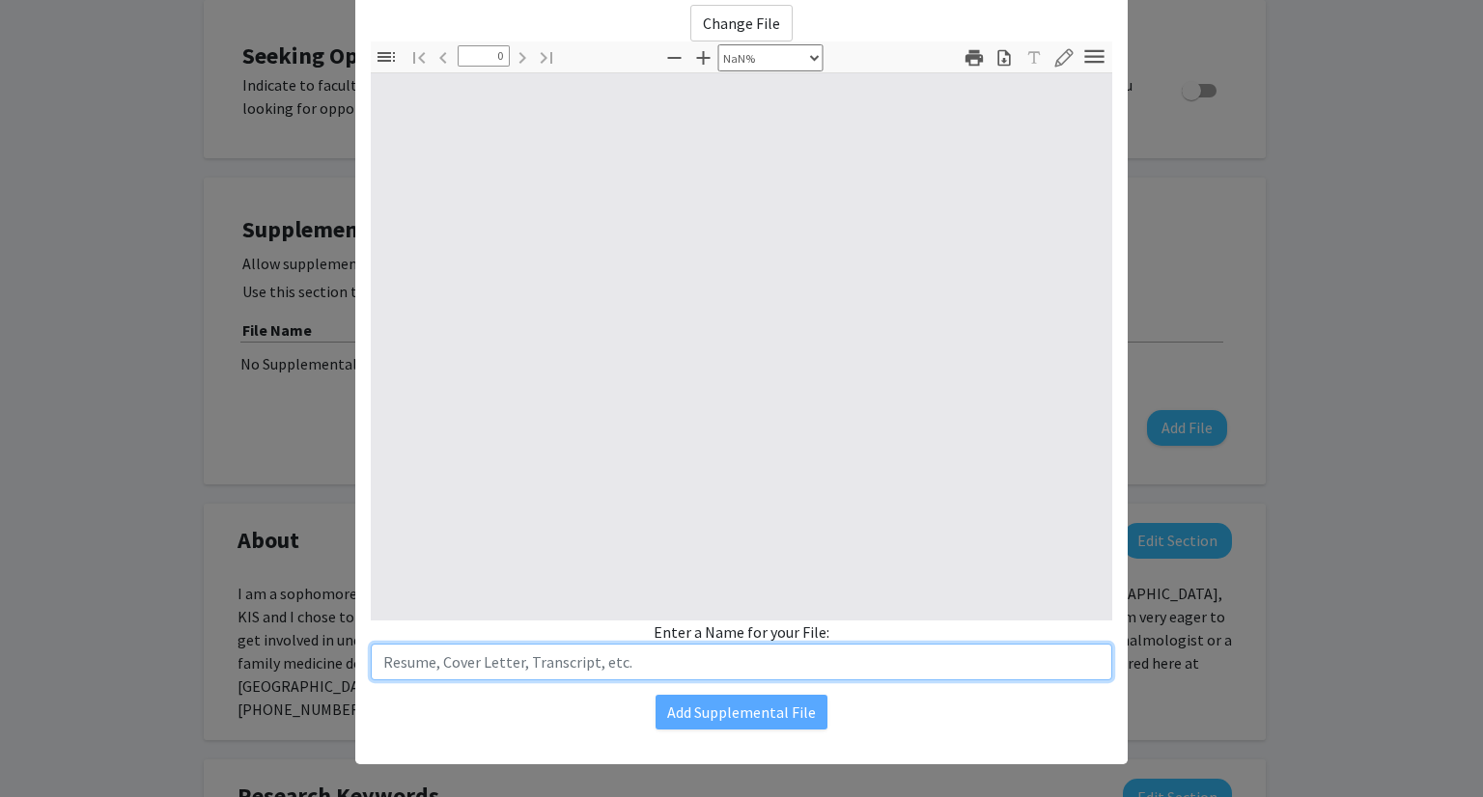
click at [567, 661] on input "text" at bounding box center [741, 662] width 741 height 37
type input "[PERSON_NAME] Resume"
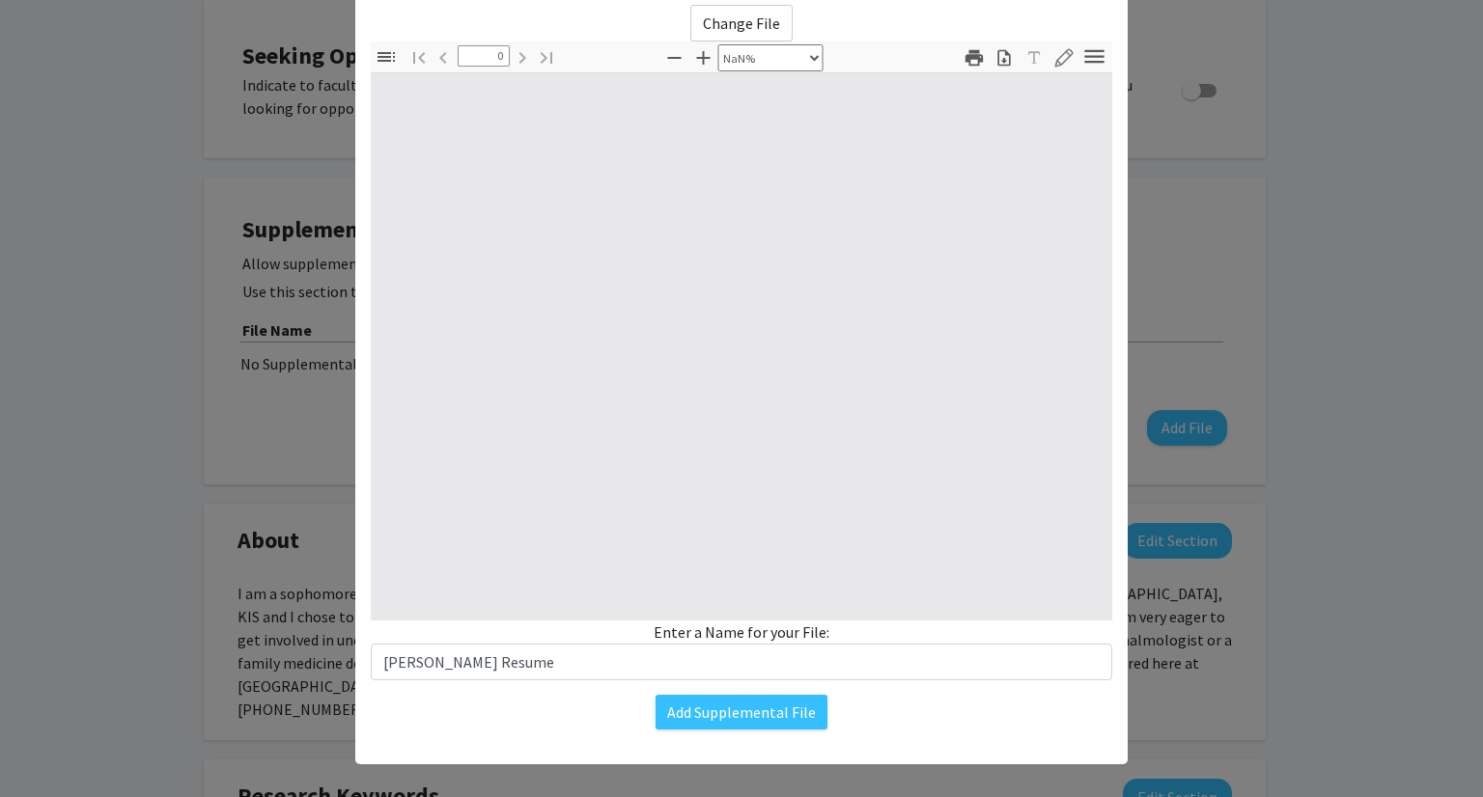
click at [463, 728] on div "Add Supplemental File" at bounding box center [741, 712] width 741 height 35
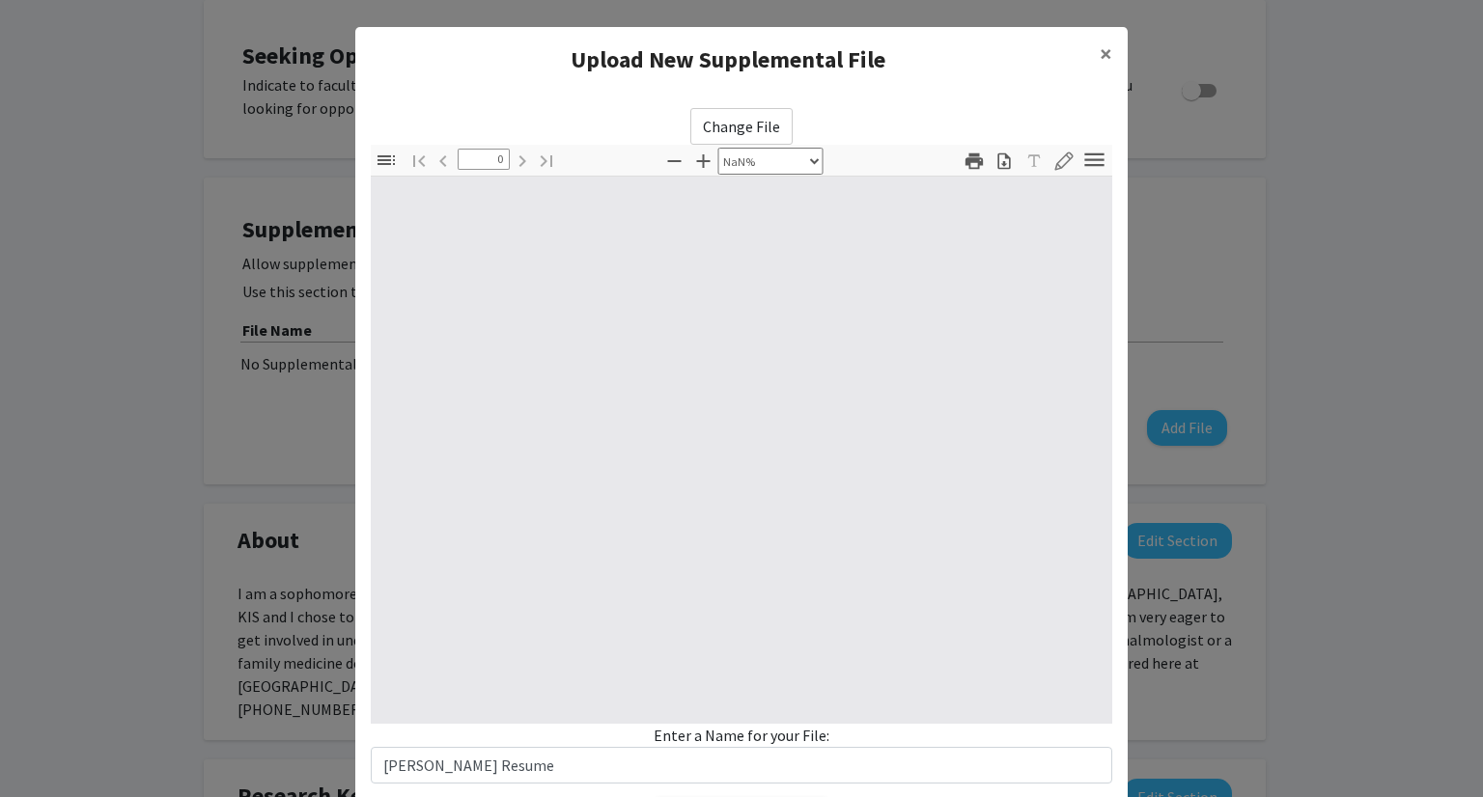
scroll to position [116, 0]
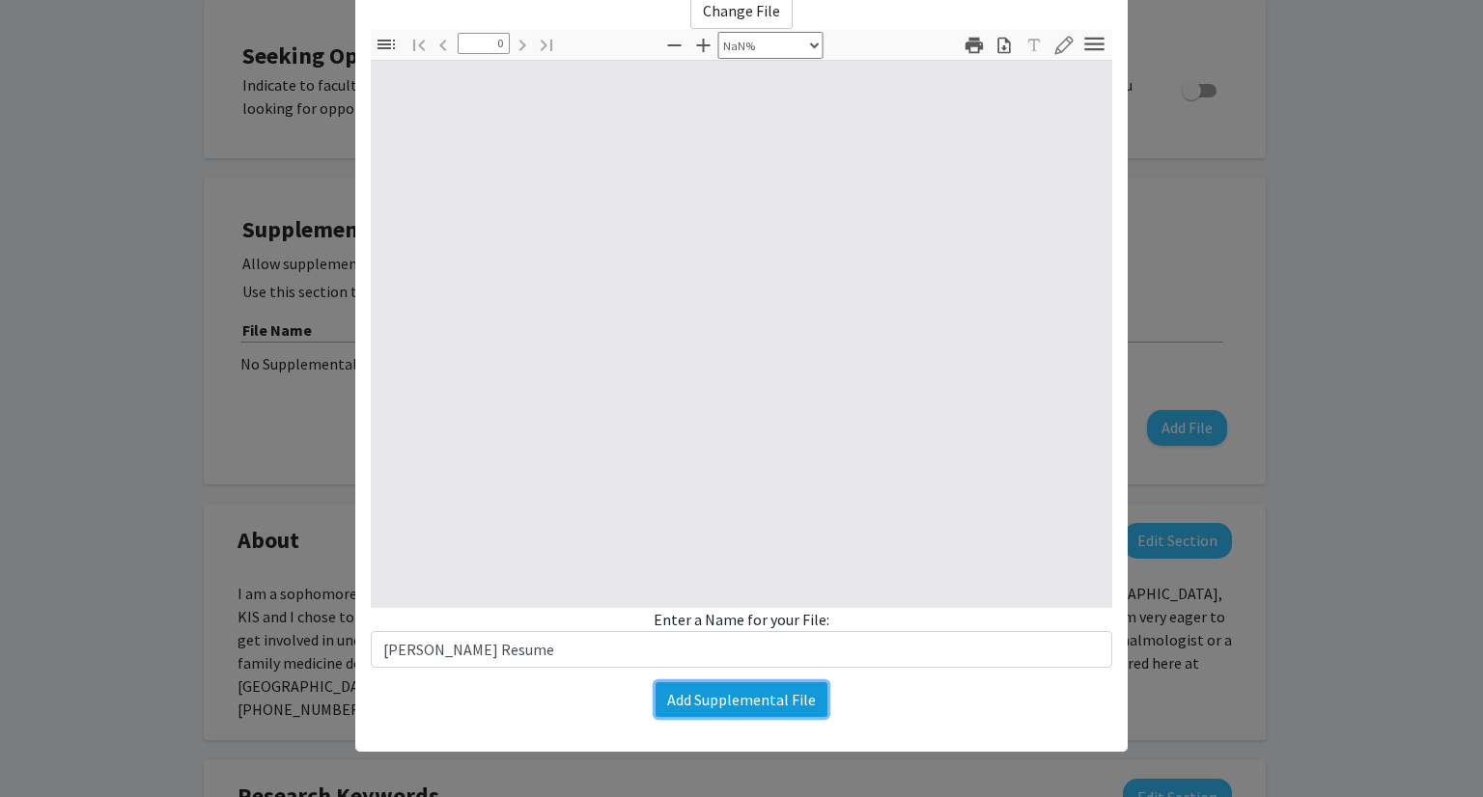
click at [738, 685] on button "Add Supplemental File" at bounding box center [742, 700] width 172 height 35
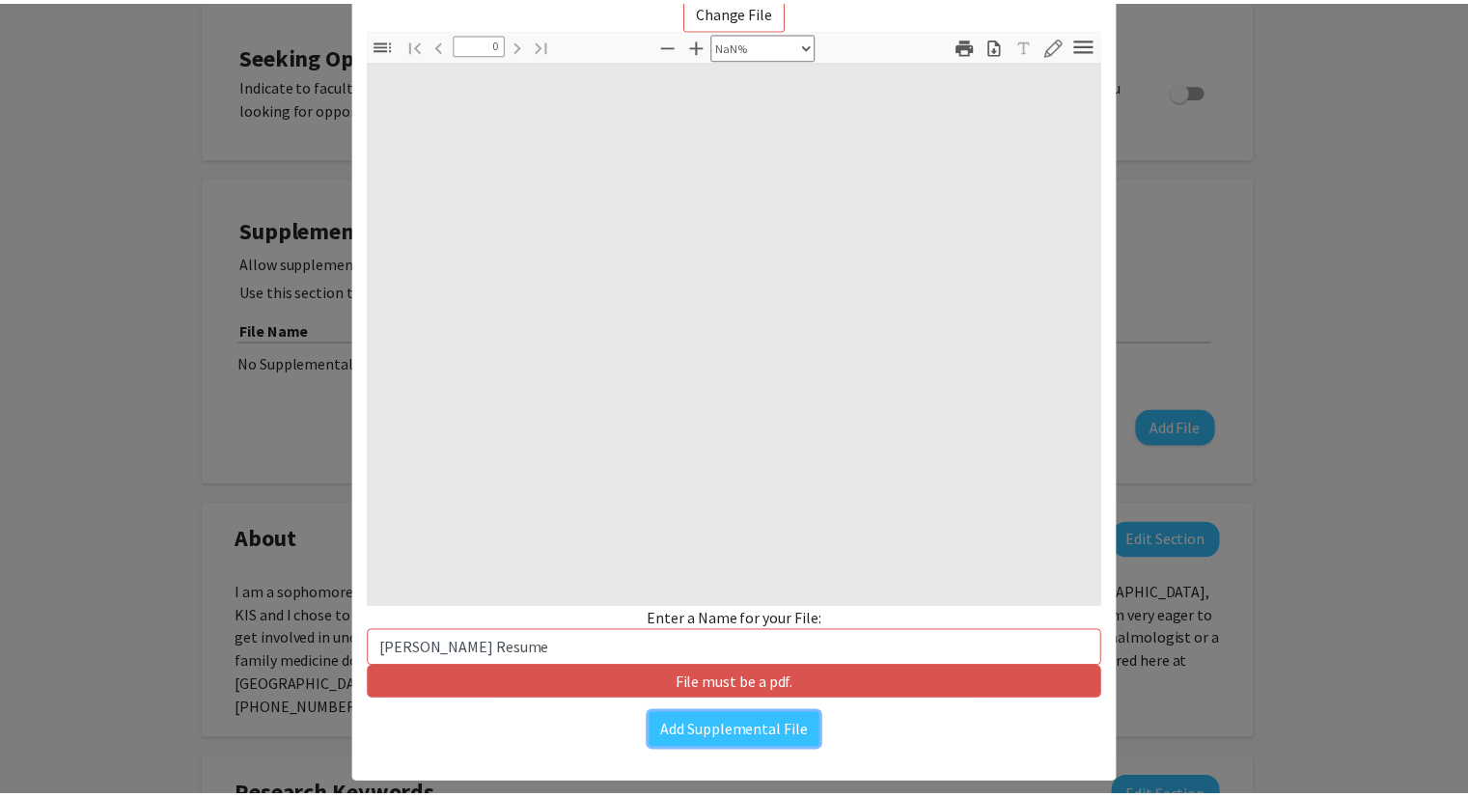
scroll to position [0, 0]
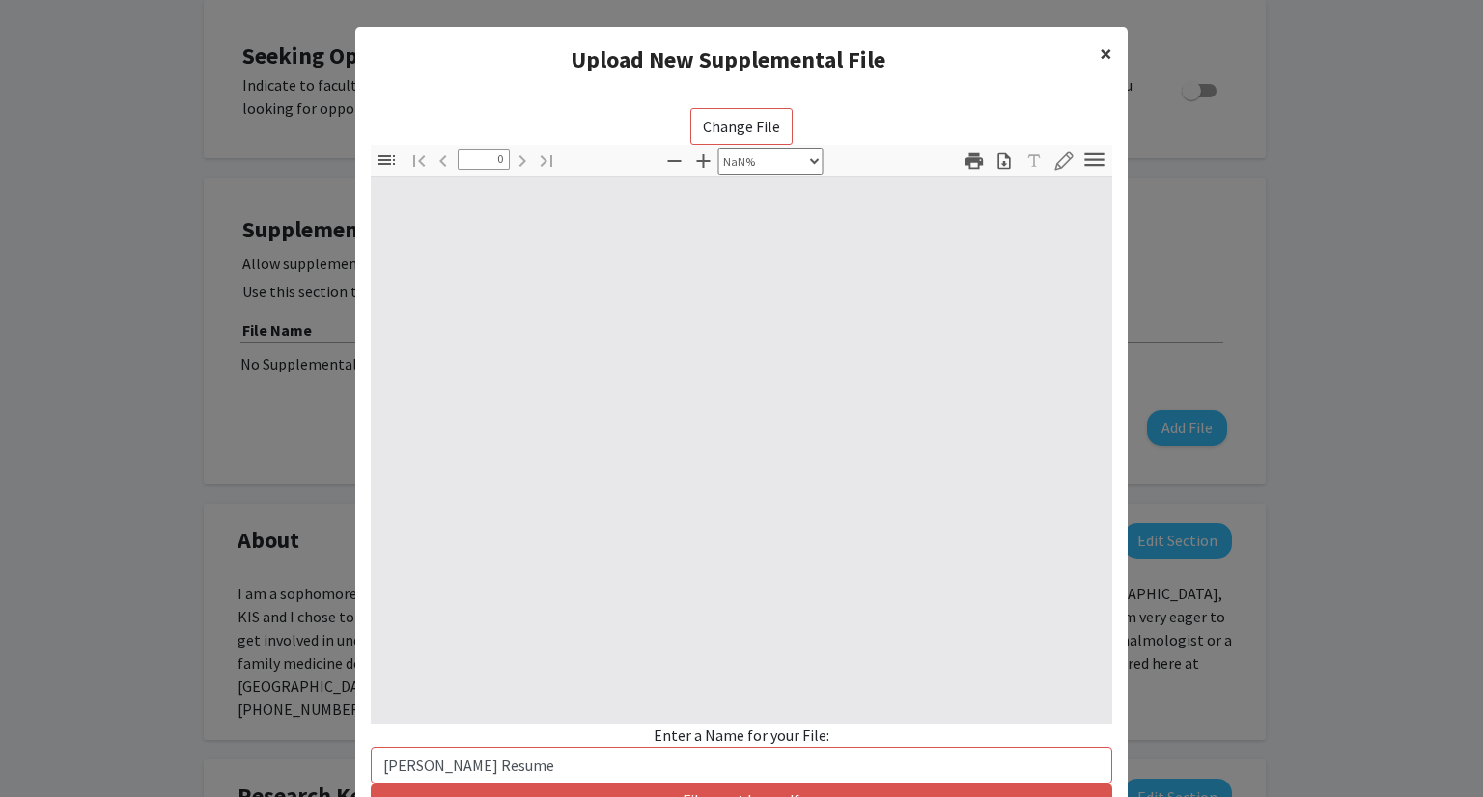
click at [1111, 51] on button "×" at bounding box center [1105, 54] width 43 height 54
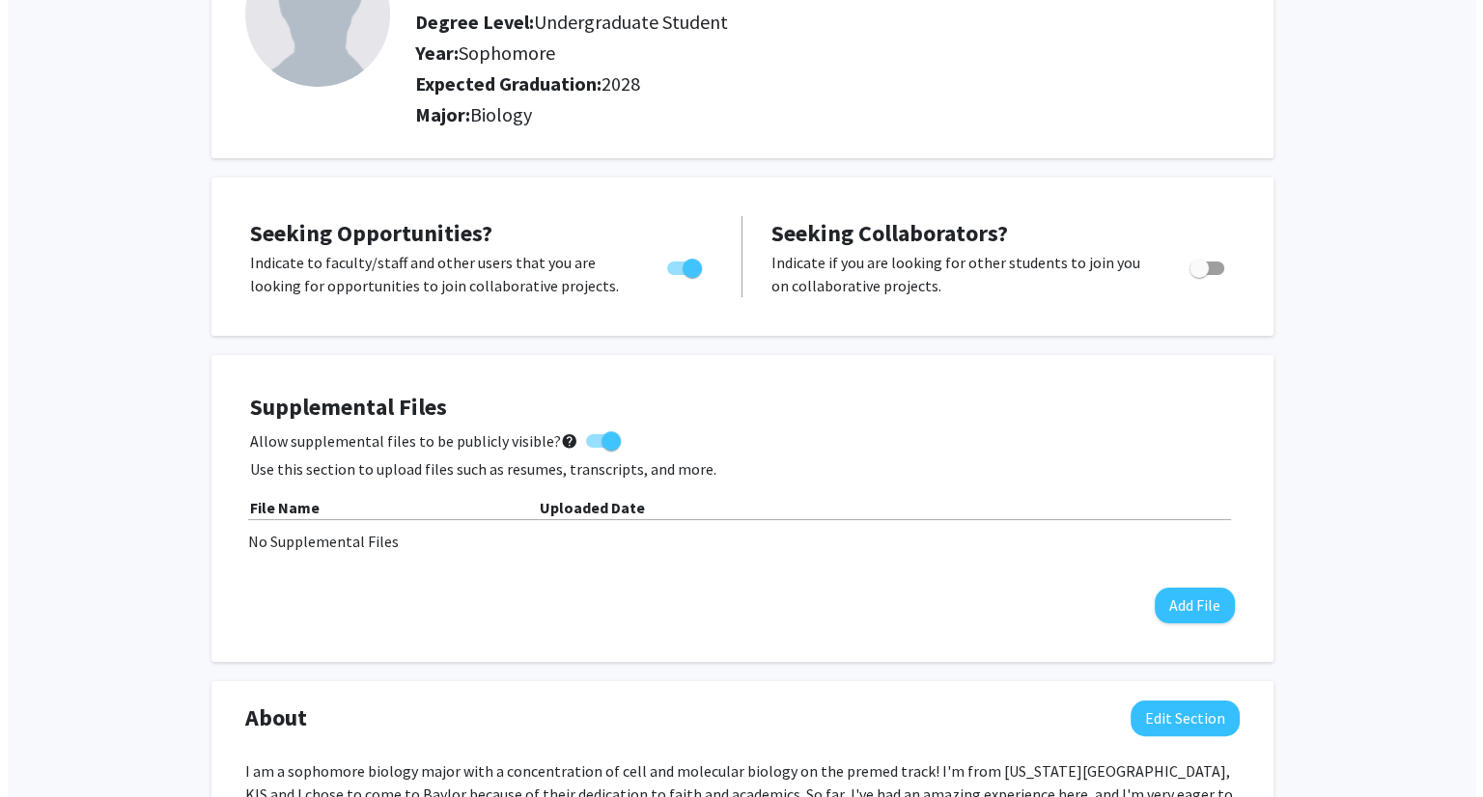
scroll to position [191, 0]
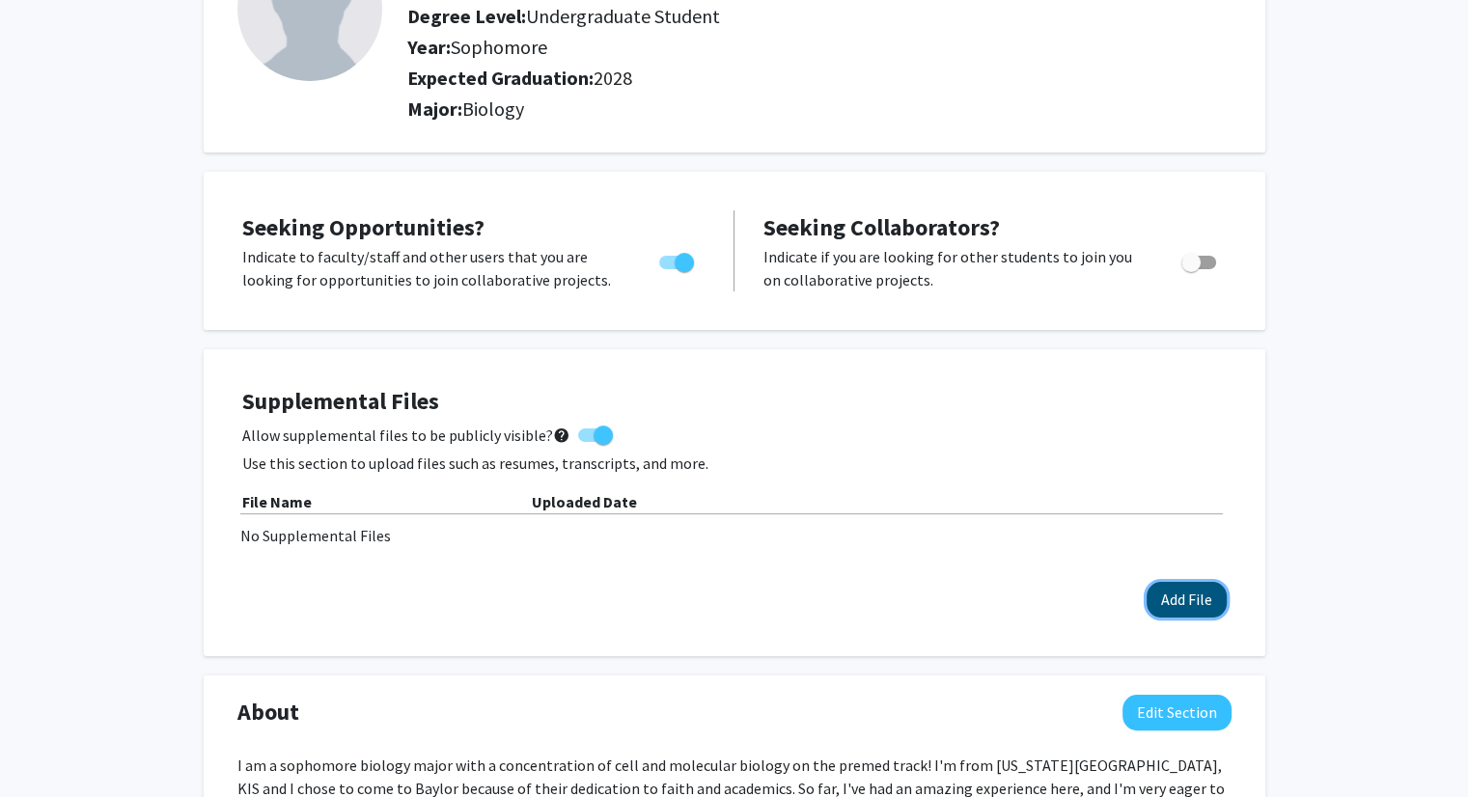
click at [1186, 596] on button "Add File" at bounding box center [1187, 600] width 80 height 36
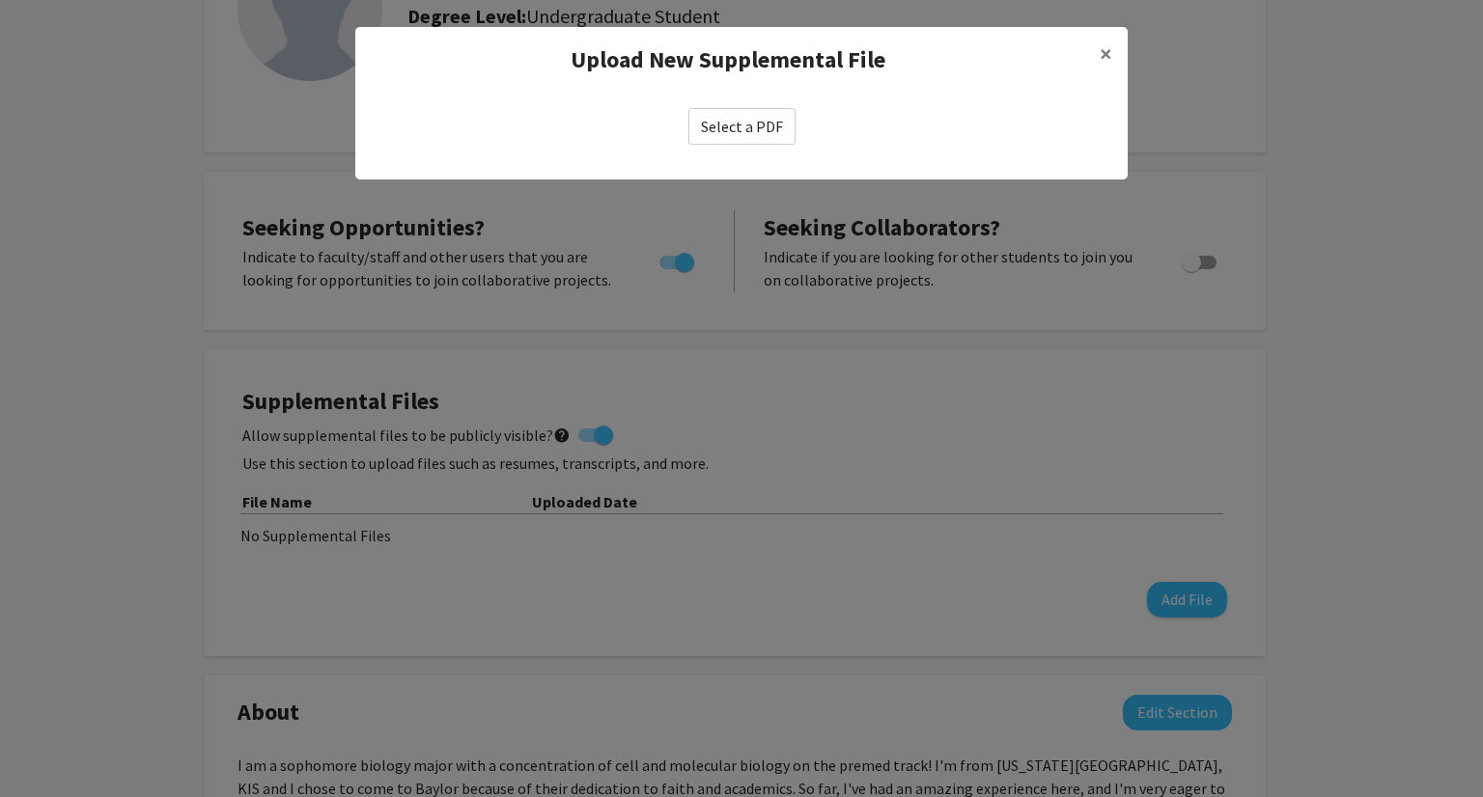
click at [781, 126] on label "Select a PDF" at bounding box center [741, 126] width 107 height 37
click at [0, 0] on input "Select a PDF" at bounding box center [0, 0] width 0 height 0
select select "custom"
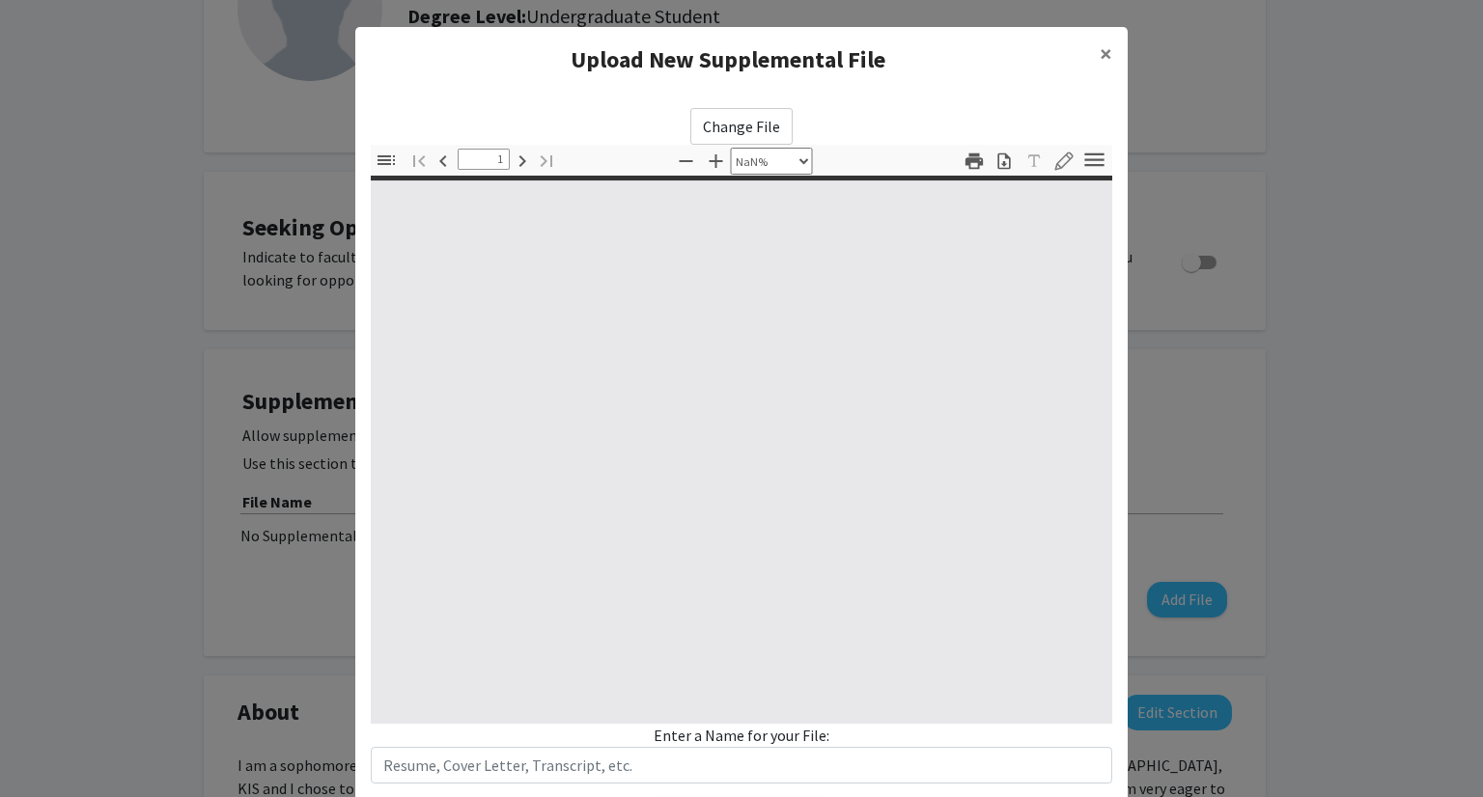
type input "0"
select select "custom"
type input "1"
select select "auto"
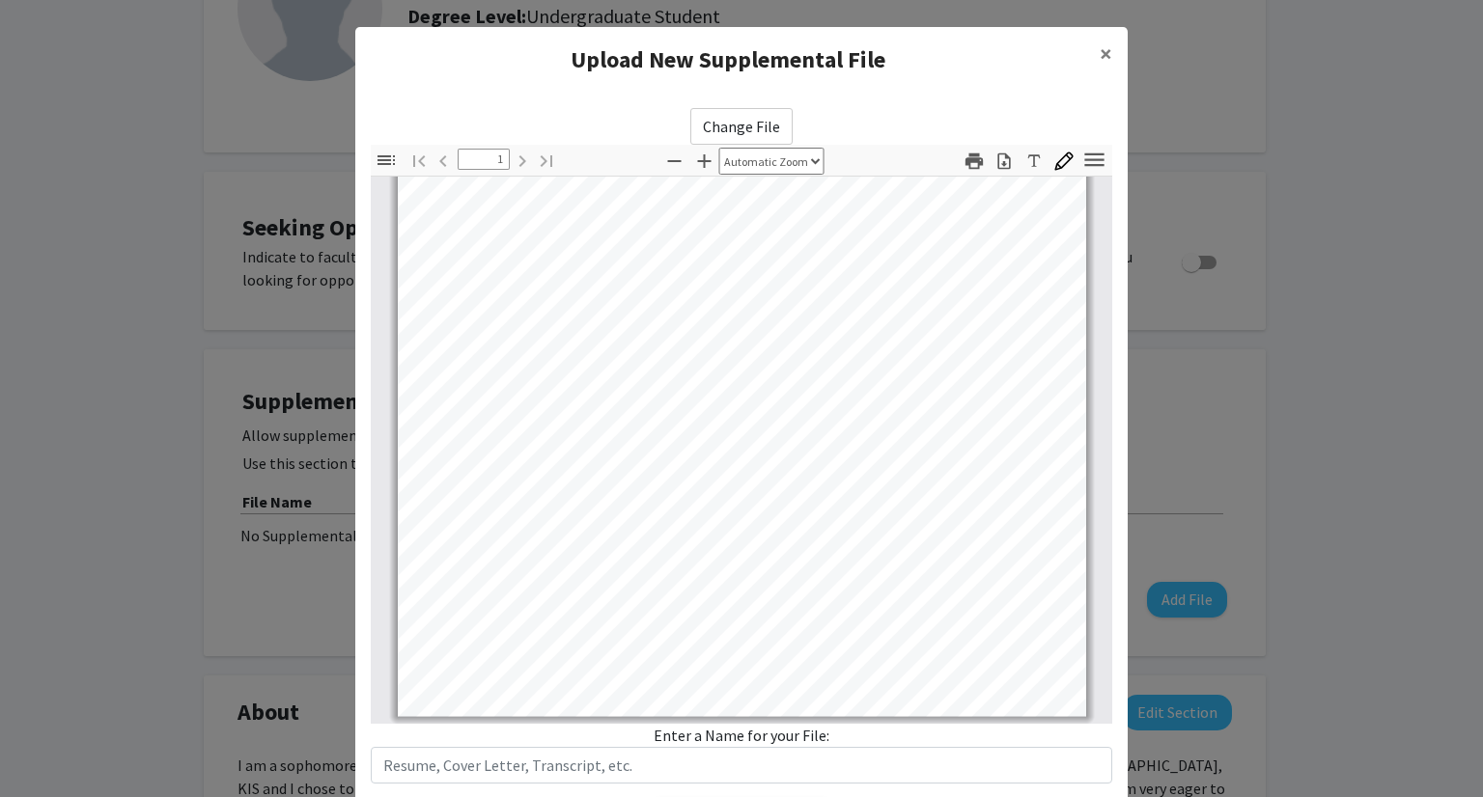
scroll to position [116, 0]
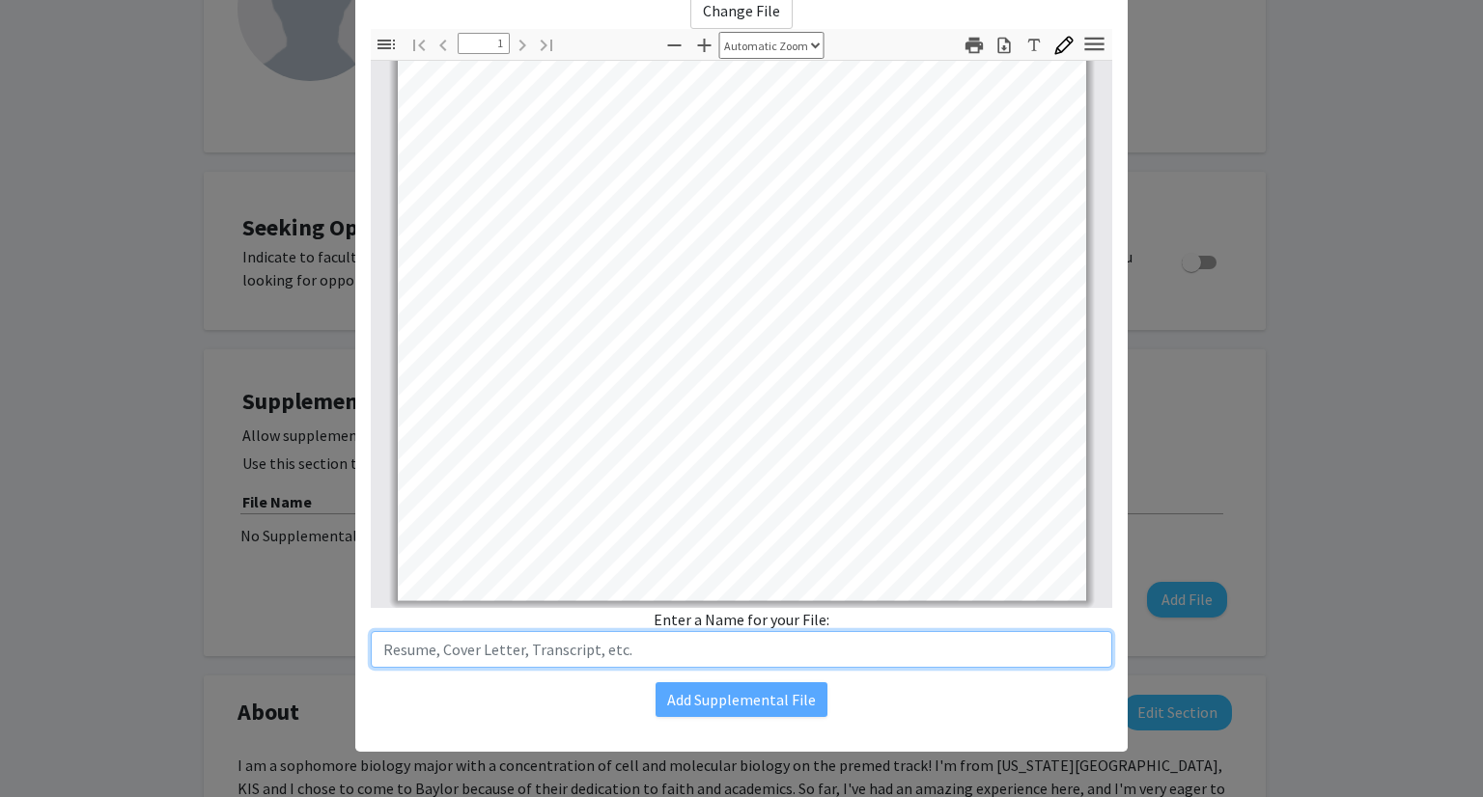
click at [574, 653] on input "text" at bounding box center [741, 649] width 741 height 37
type input "[PERSON_NAME] Resume"
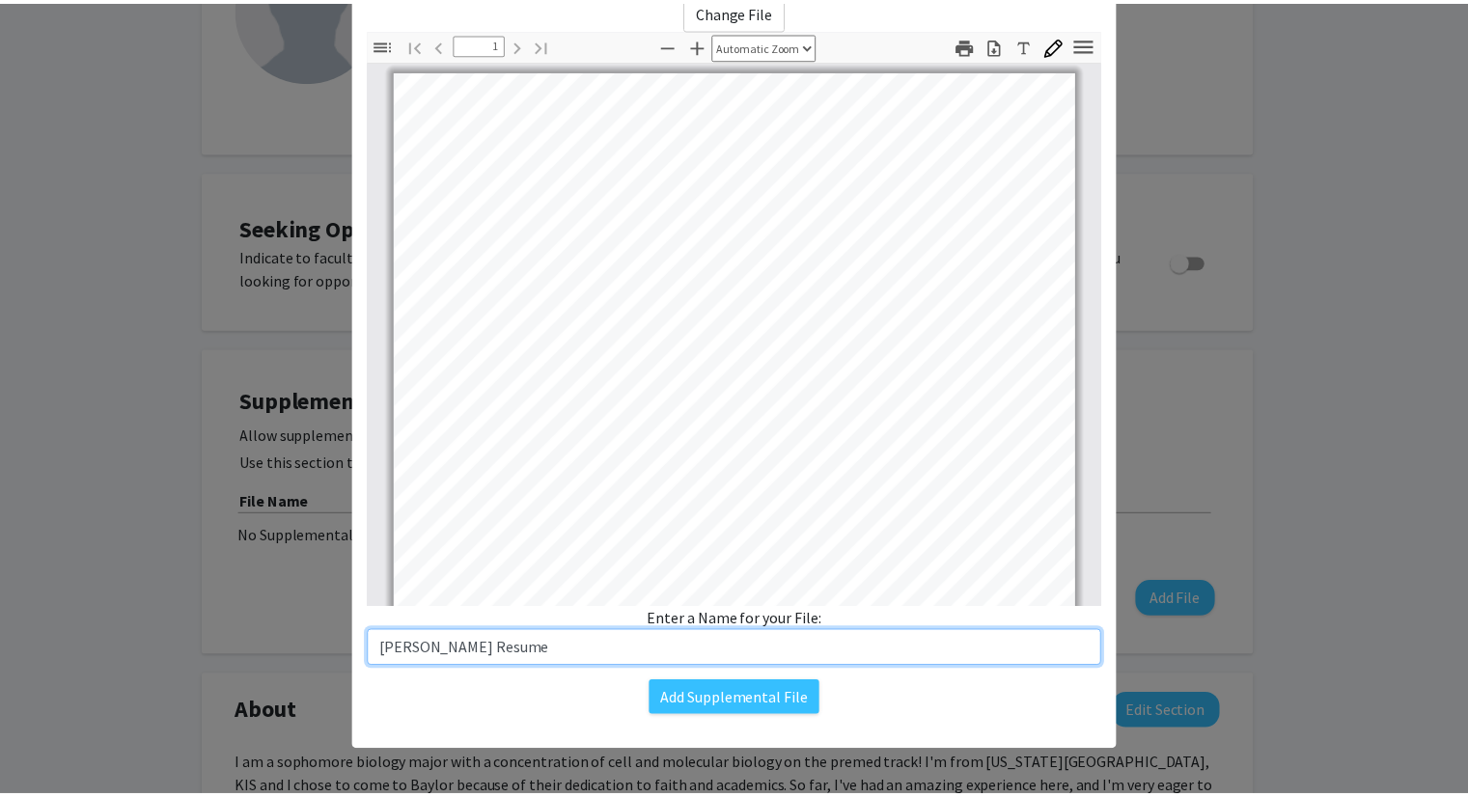
scroll to position [361, 0]
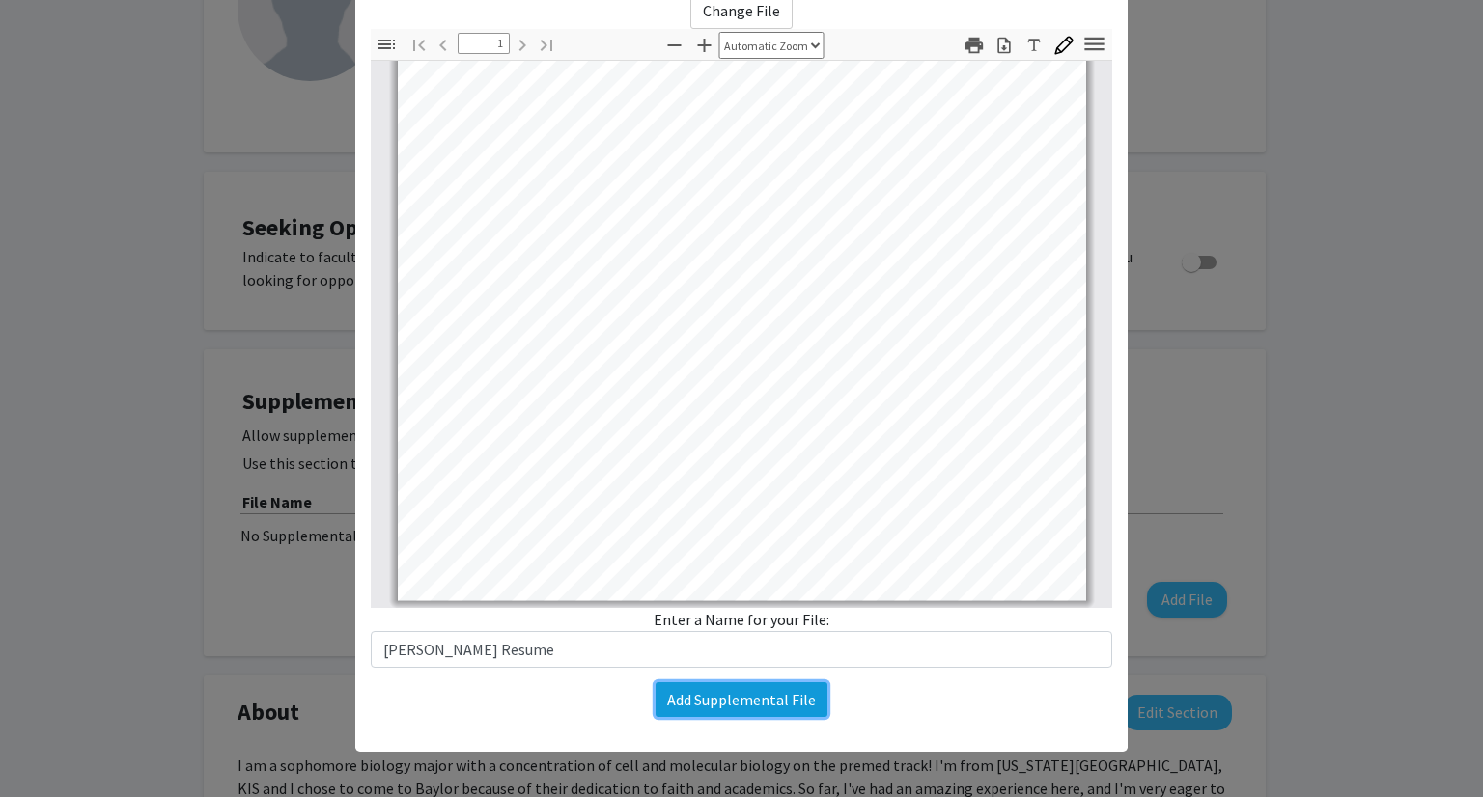
click at [720, 694] on button "Add Supplemental File" at bounding box center [742, 700] width 172 height 35
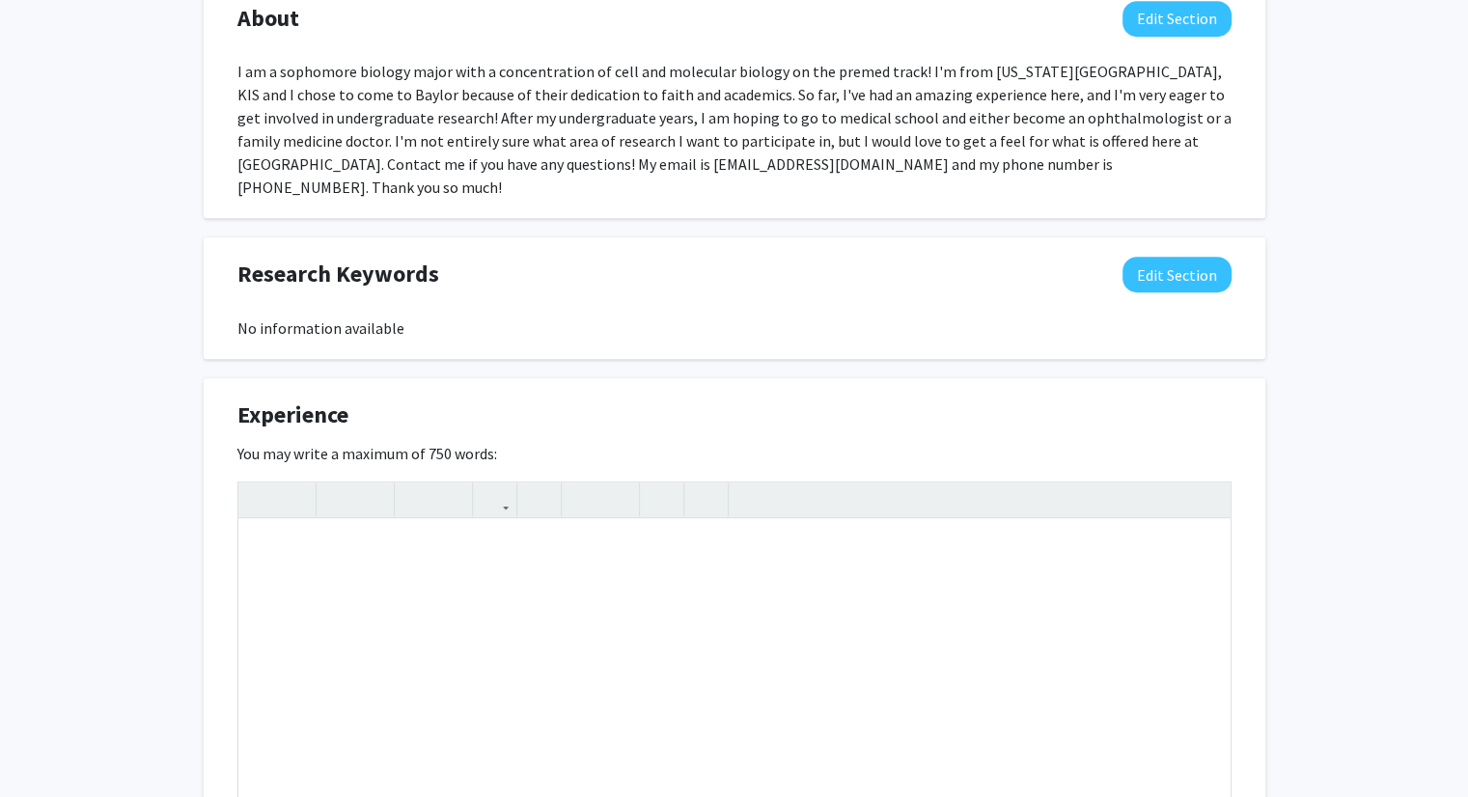
scroll to position [918, 0]
click at [287, 565] on div "Note to users with screen readers: Please deactivate our accessibility plugin f…" at bounding box center [734, 663] width 992 height 290
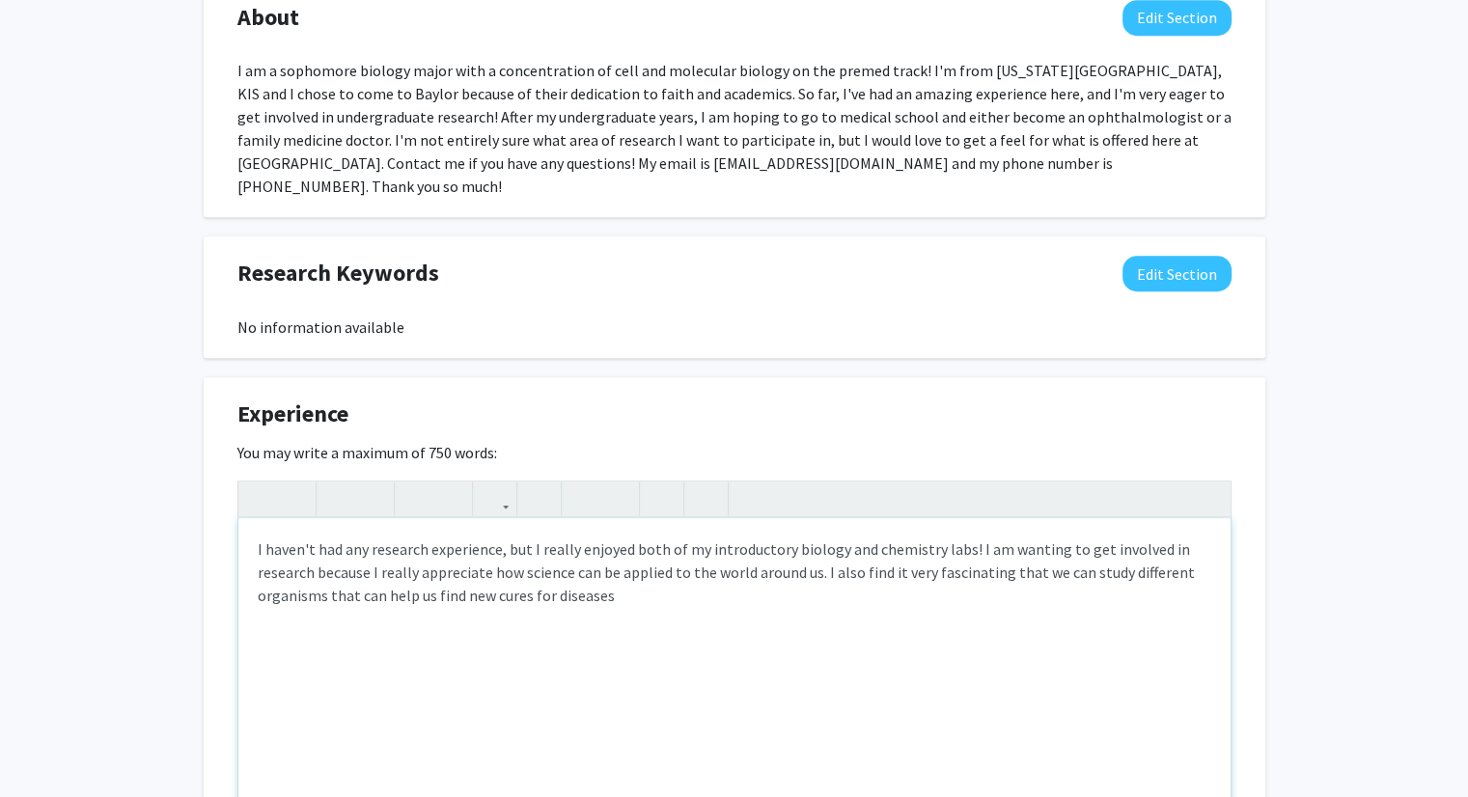
click at [1015, 543] on div "I haven't had any research experience, but I really enjoyed both of my introduc…" at bounding box center [734, 663] width 992 height 290
click at [628, 572] on div "I haven't had any research experience, but I really enjoyed both of my introduc…" at bounding box center [734, 663] width 992 height 290
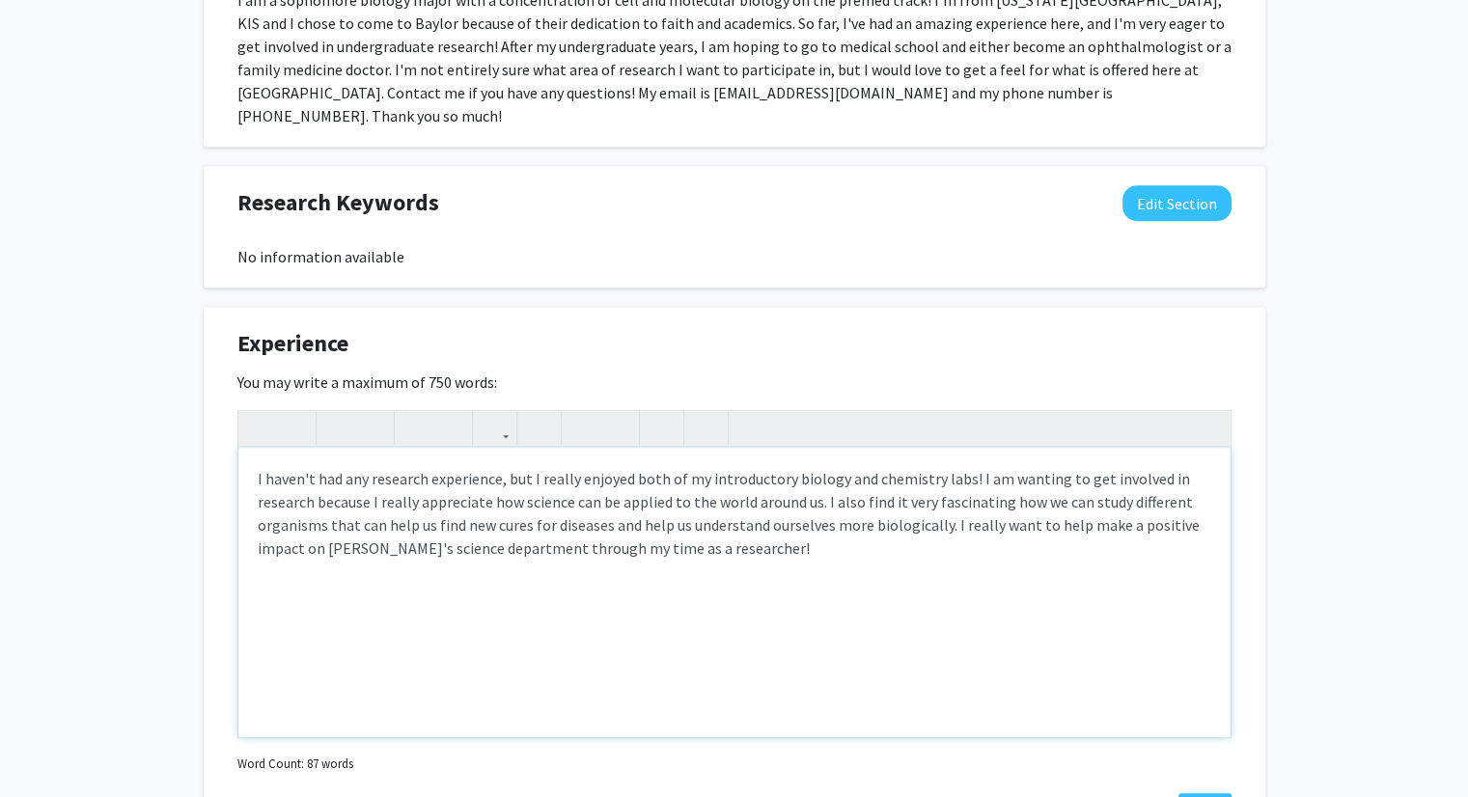
scroll to position [989, 0]
type textarea "I haven't had any research experience, but I really enjoyed both of my introduc…"
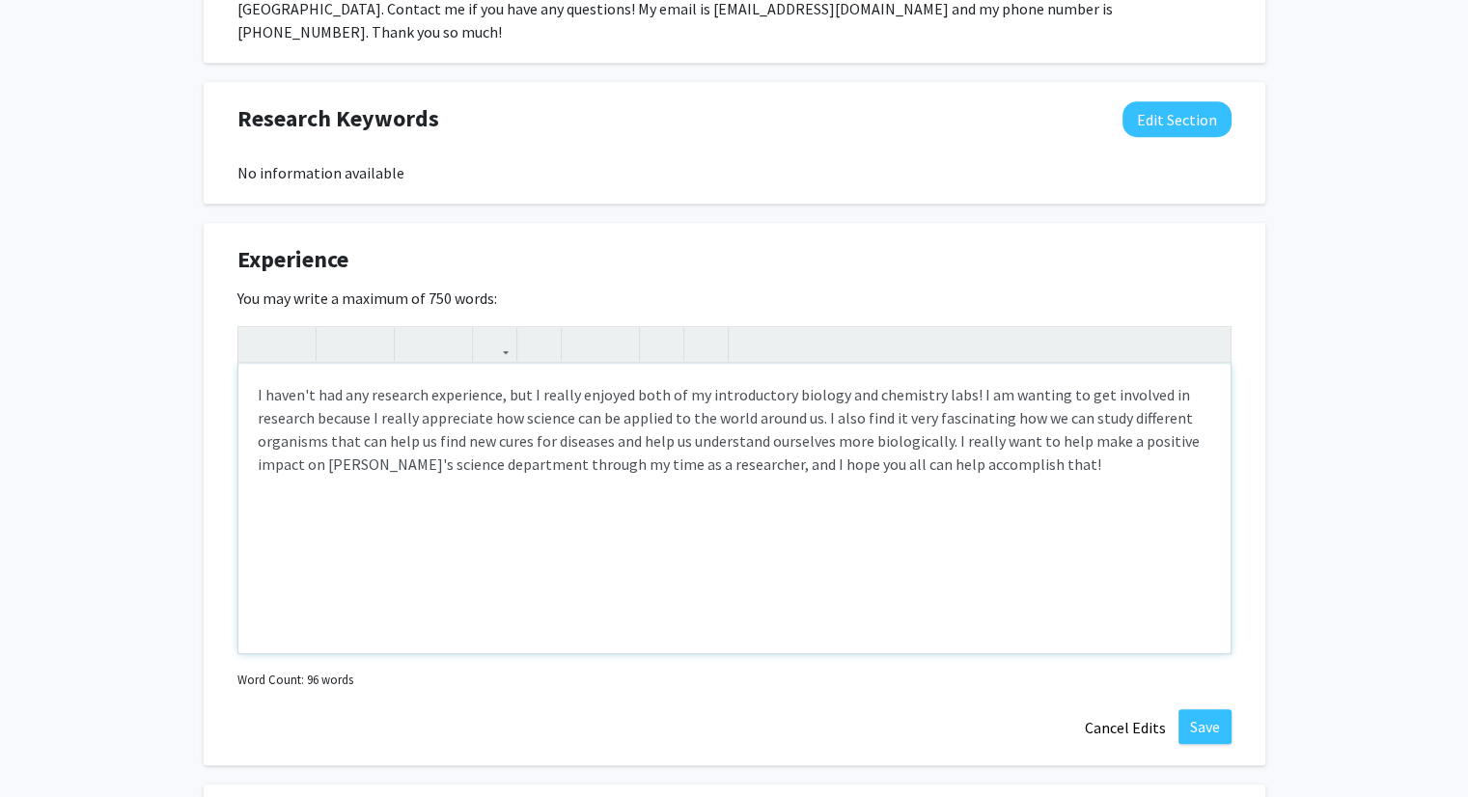
scroll to position [1076, 0]
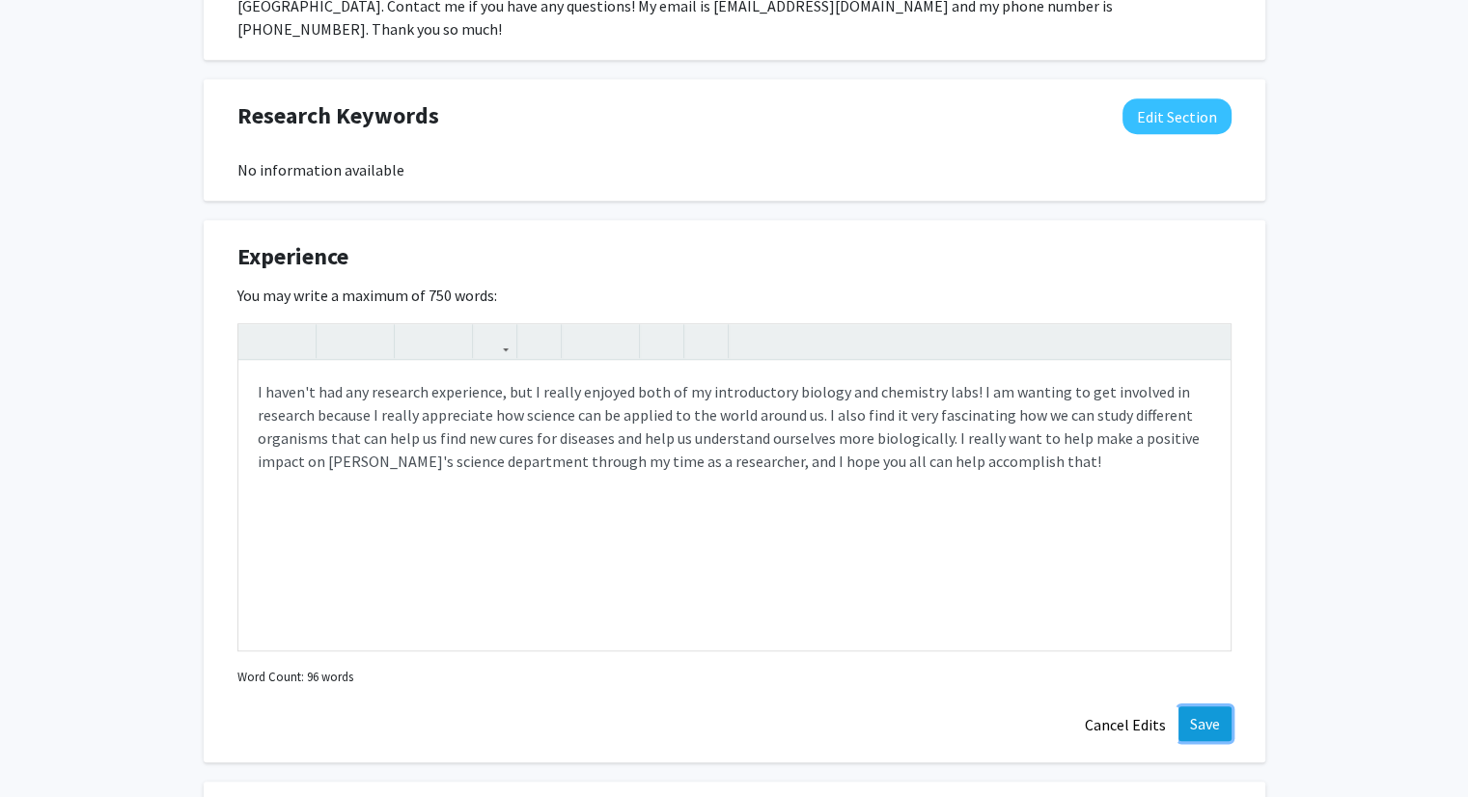
click at [1216, 707] on button "Save" at bounding box center [1205, 724] width 53 height 35
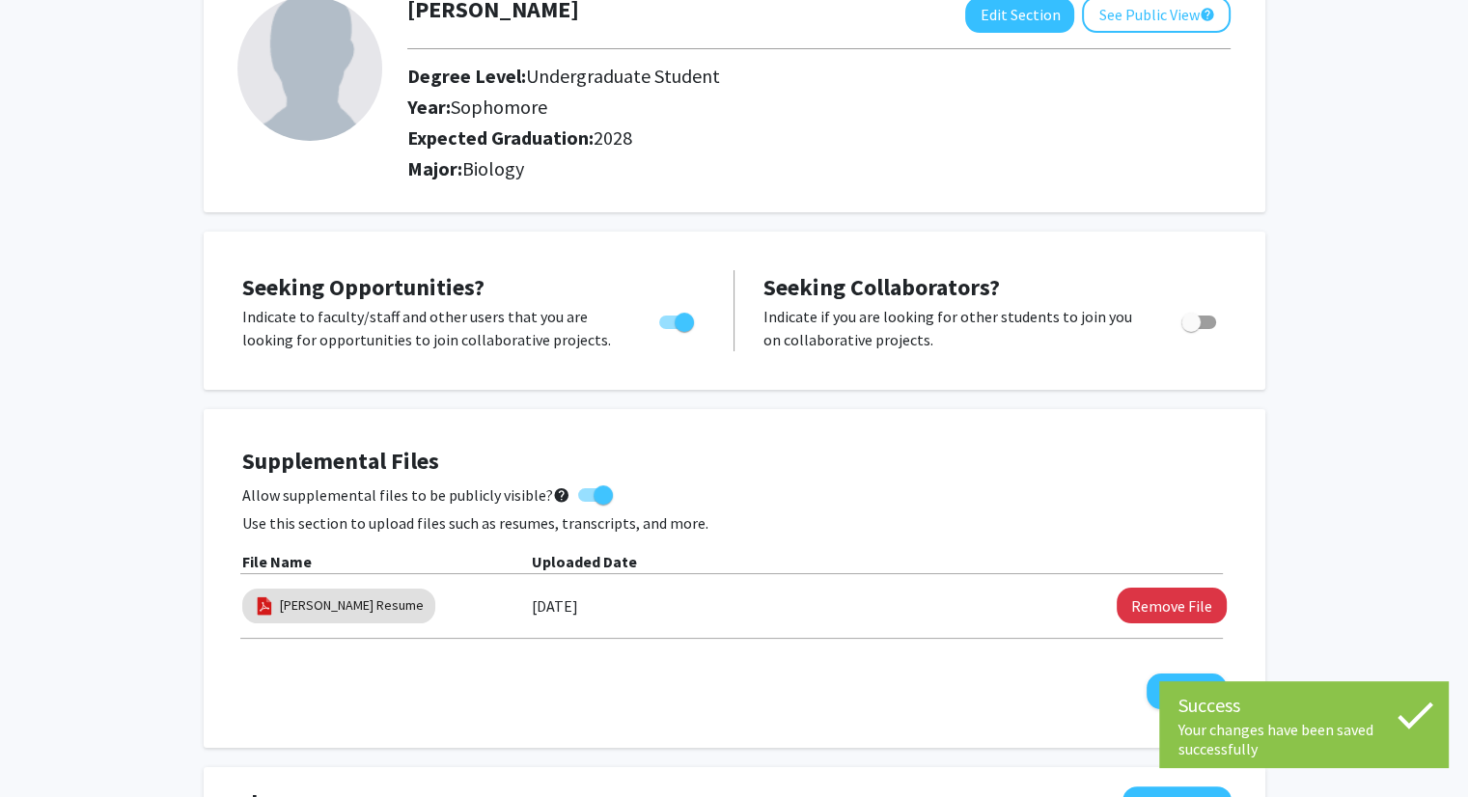
scroll to position [0, 0]
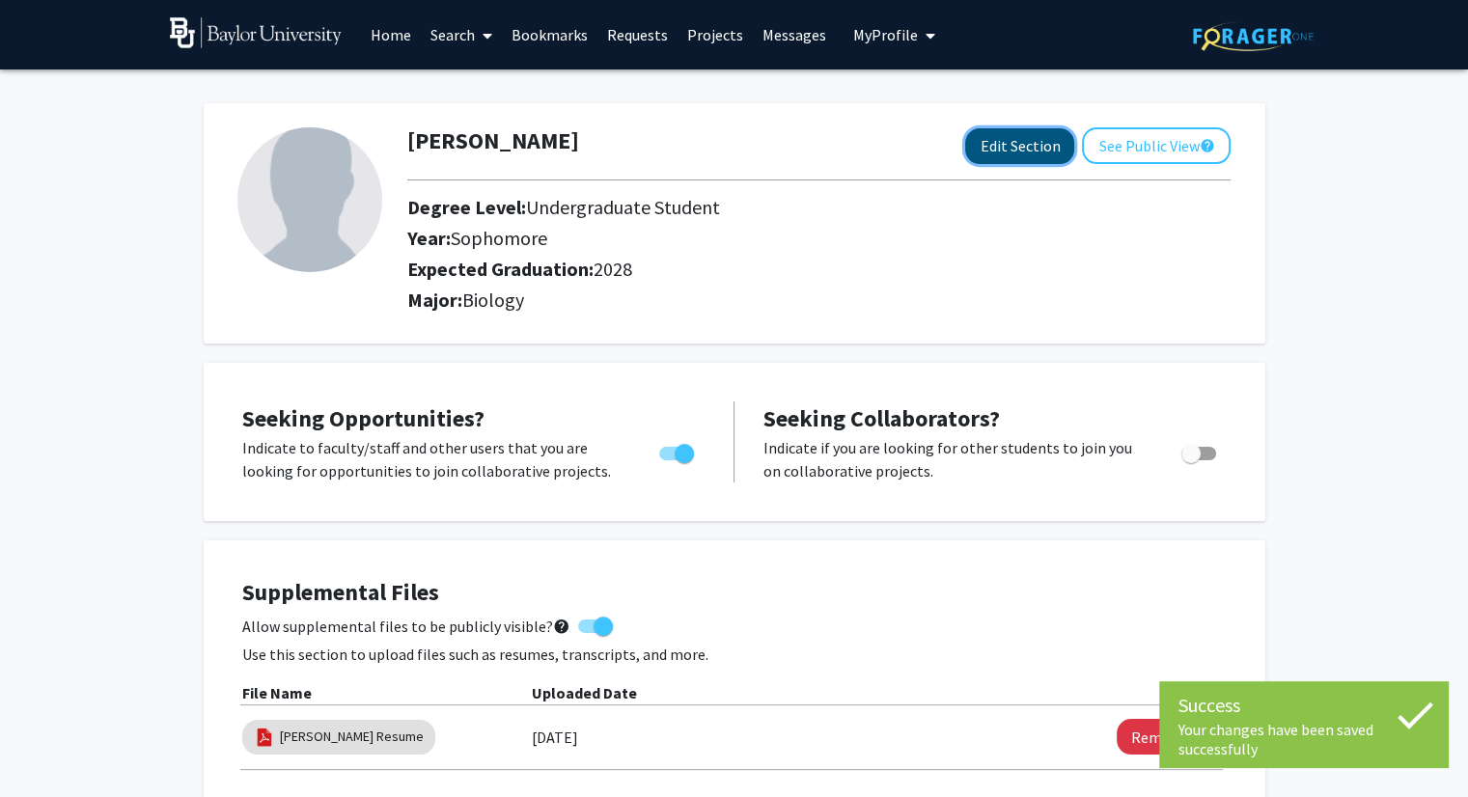
click at [1030, 150] on button "Edit Section" at bounding box center [1019, 146] width 109 height 36
select select "sophomore"
select select "2028"
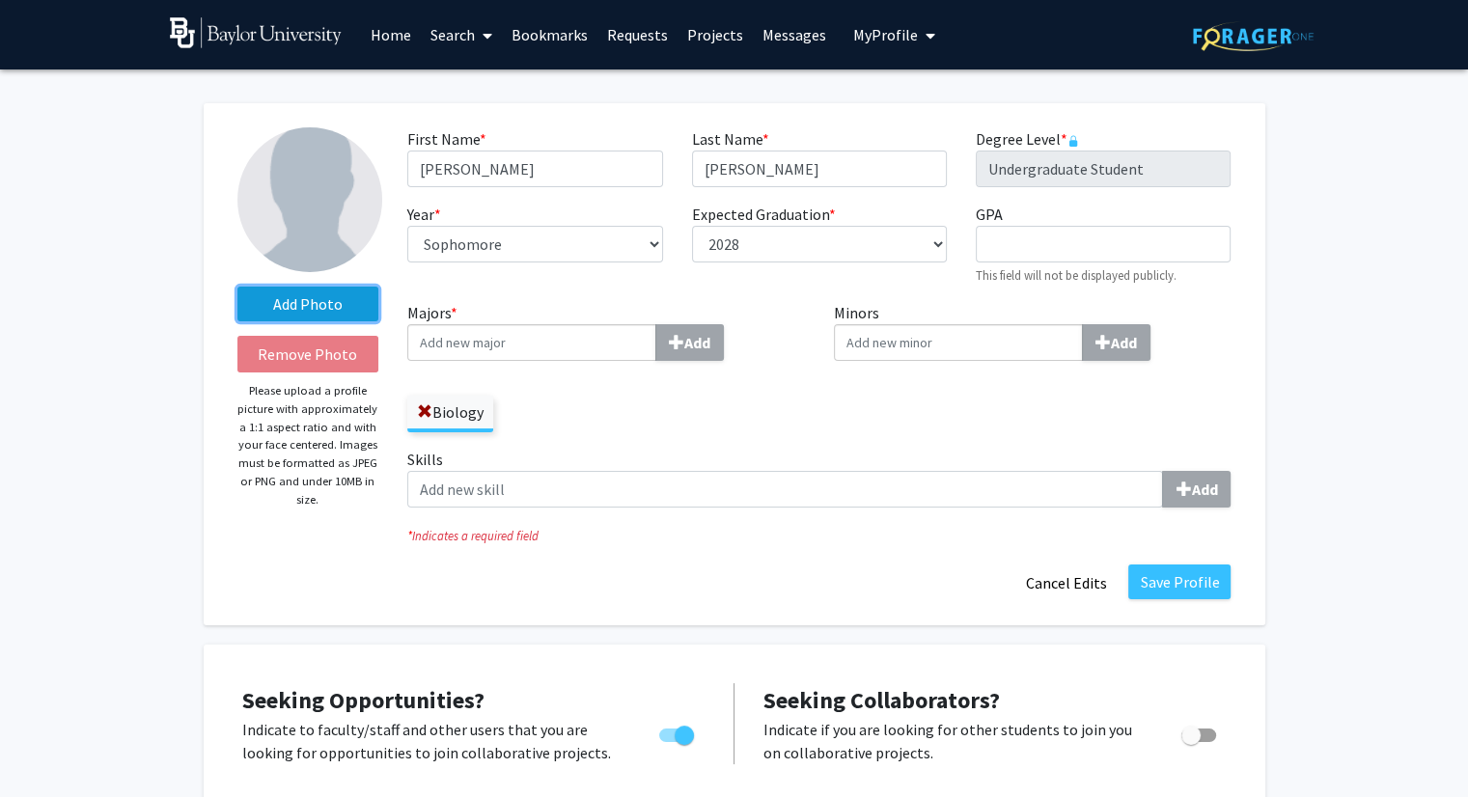
click at [321, 302] on label "Add Photo" at bounding box center [309, 304] width 142 height 35
click at [0, 0] on input "Add Photo" at bounding box center [0, 0] width 0 height 0
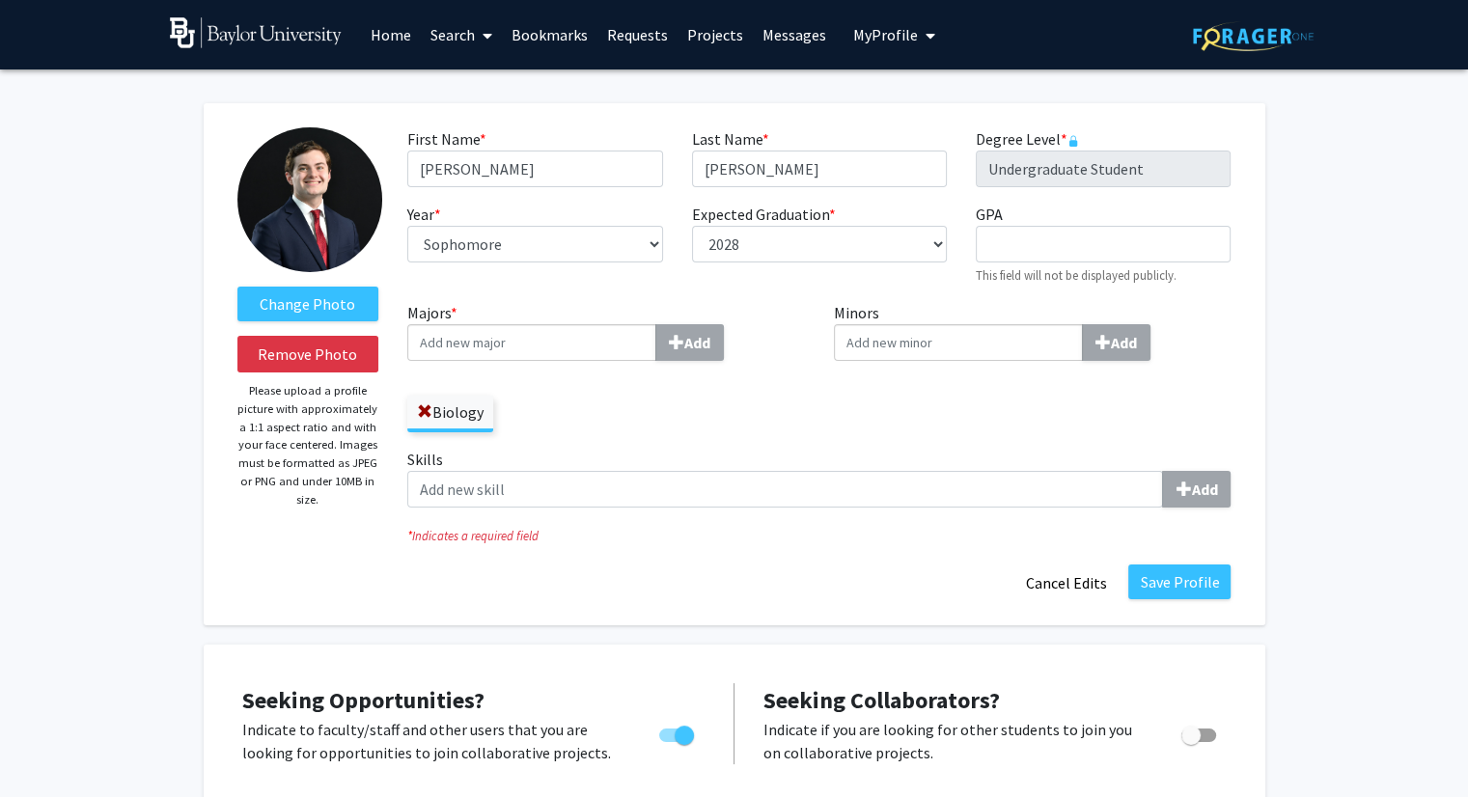
click at [1065, 237] on input "GPA required" at bounding box center [1103, 244] width 255 height 37
type input "3.87"
click at [1254, 334] on div "Change Photo Remove Photo Please upload a profile picture with approximately a …" at bounding box center [735, 364] width 1062 height 522
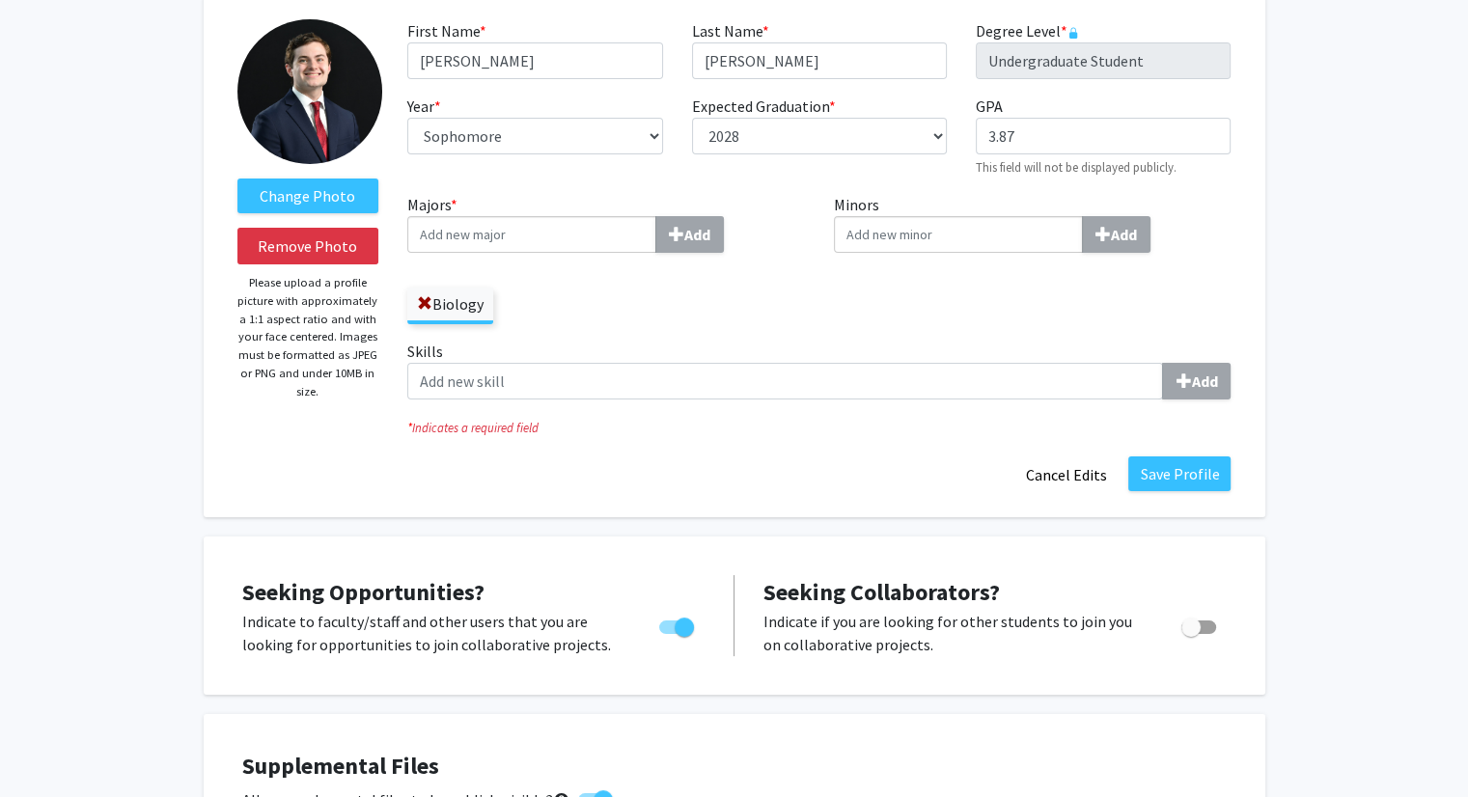
scroll to position [106, 0]
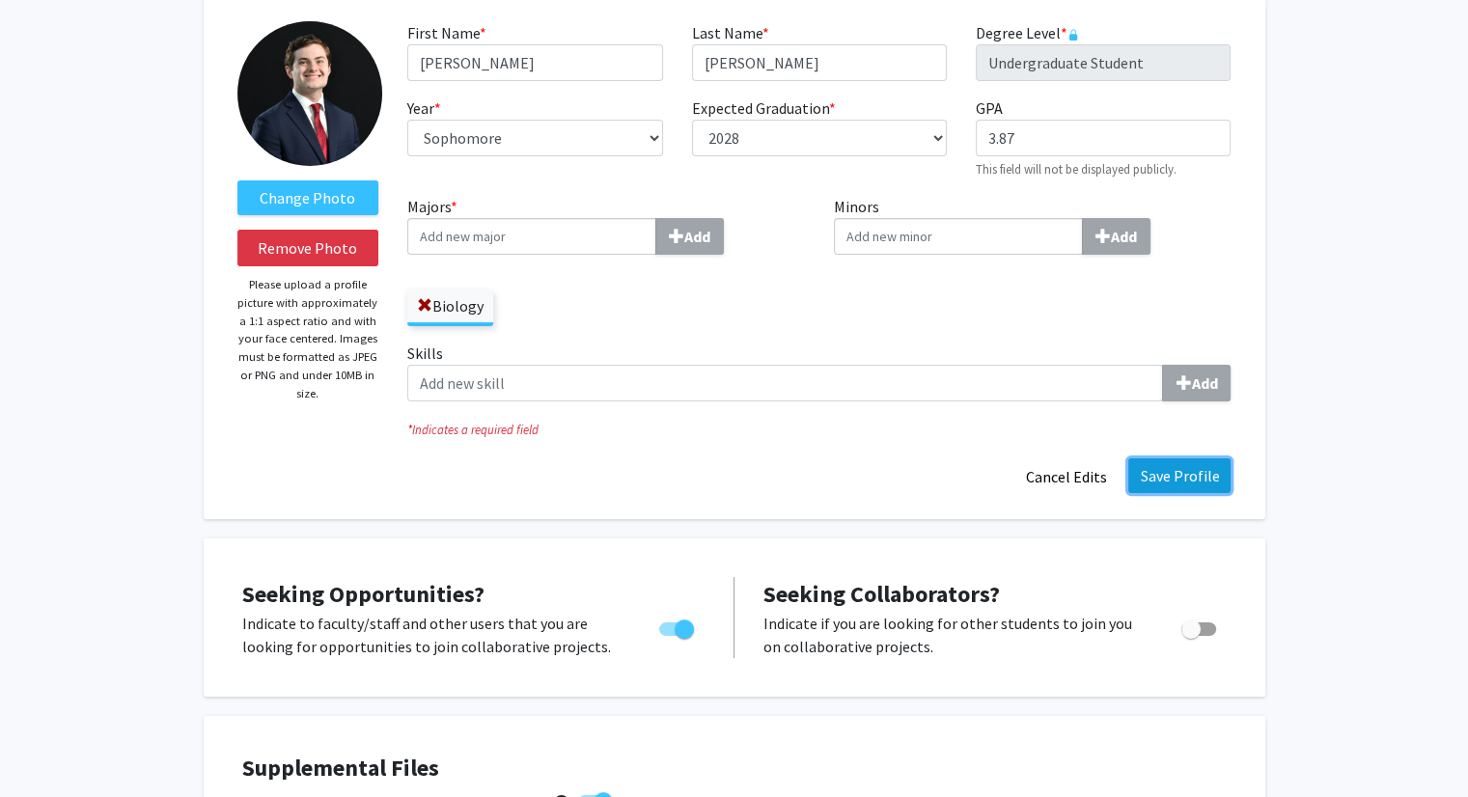
click at [1174, 469] on button "Save Profile" at bounding box center [1180, 476] width 102 height 35
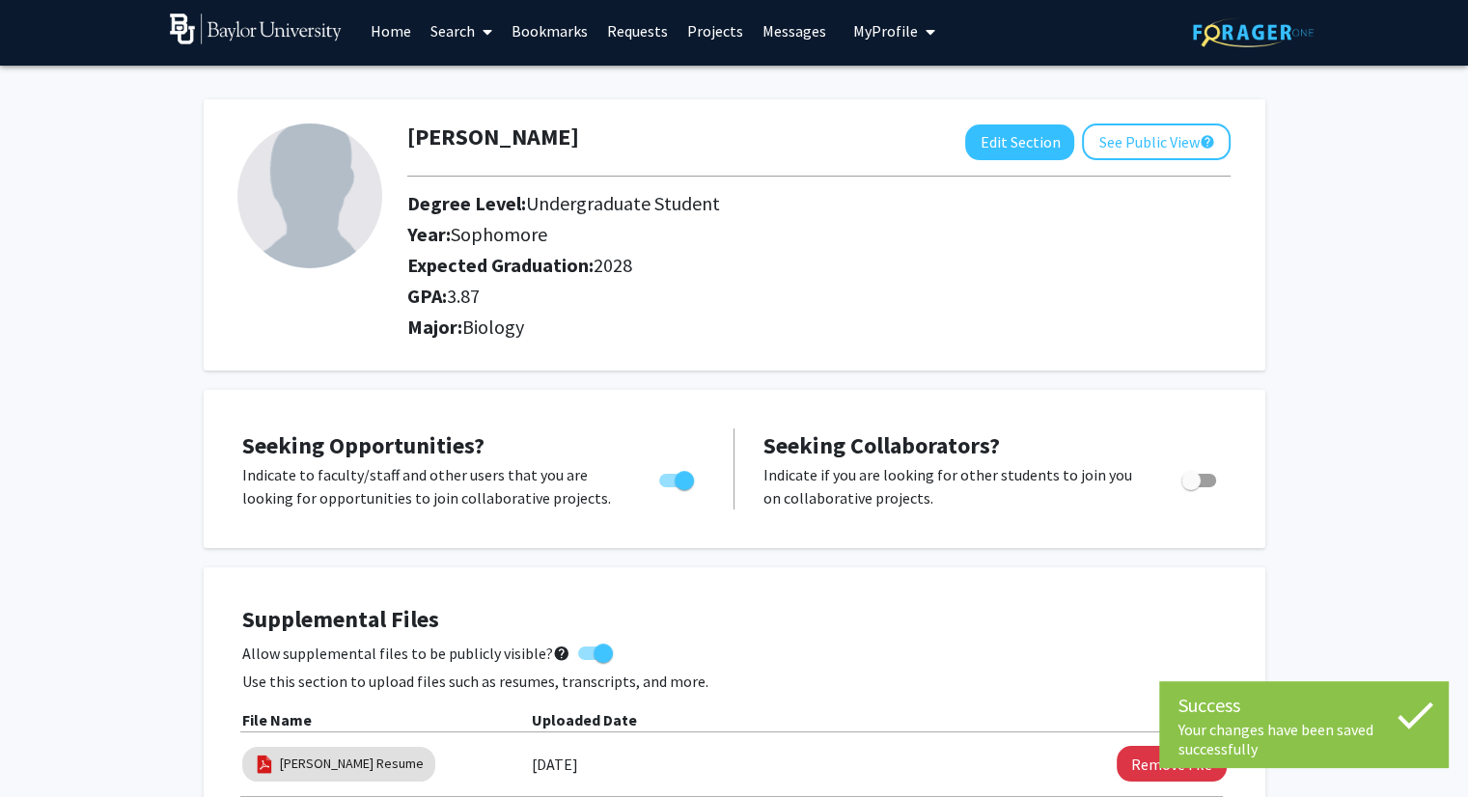
scroll to position [0, 0]
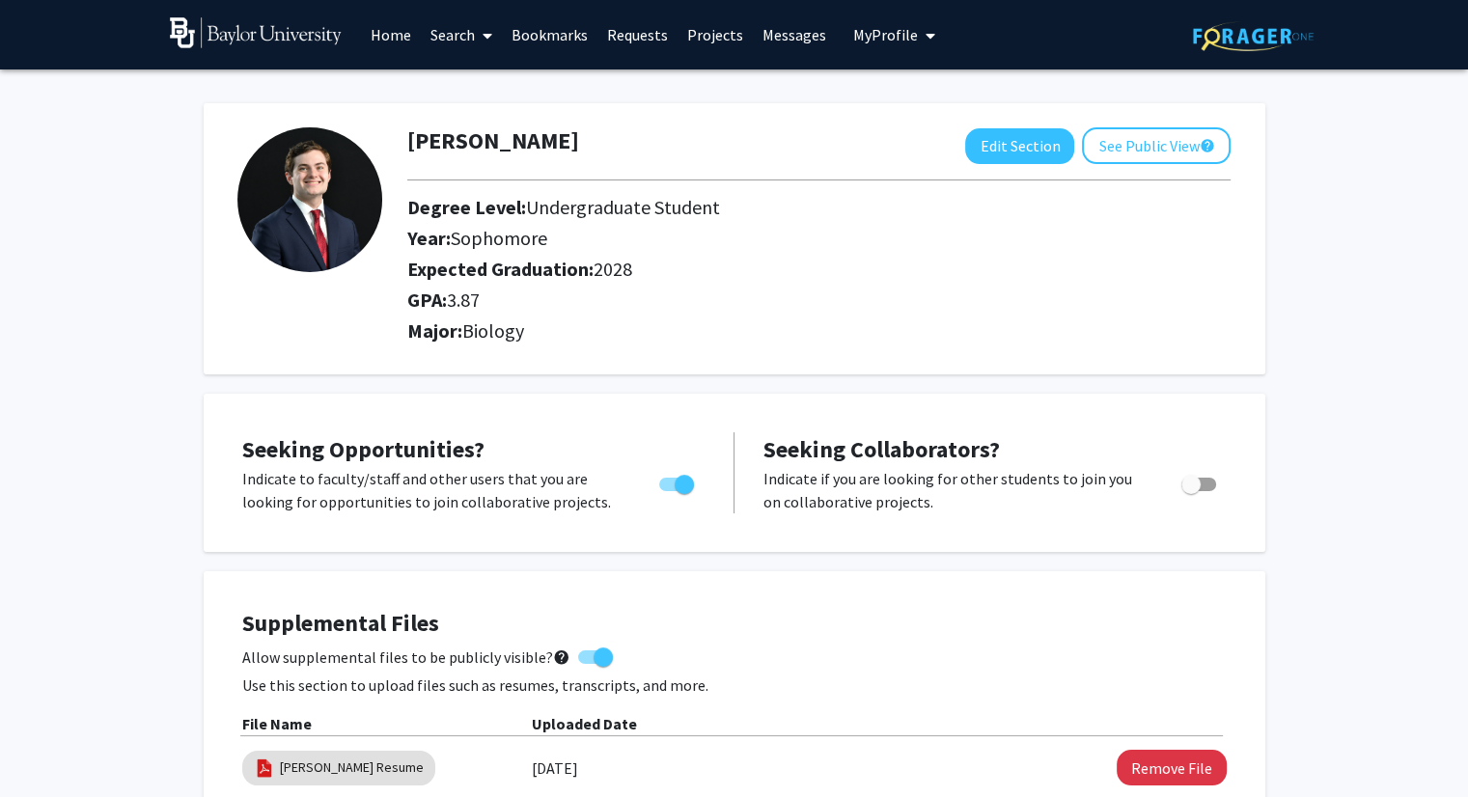
click at [1138, 324] on h2 "Major: Biology" at bounding box center [819, 331] width 824 height 23
